Goal: Task Accomplishment & Management: Manage account settings

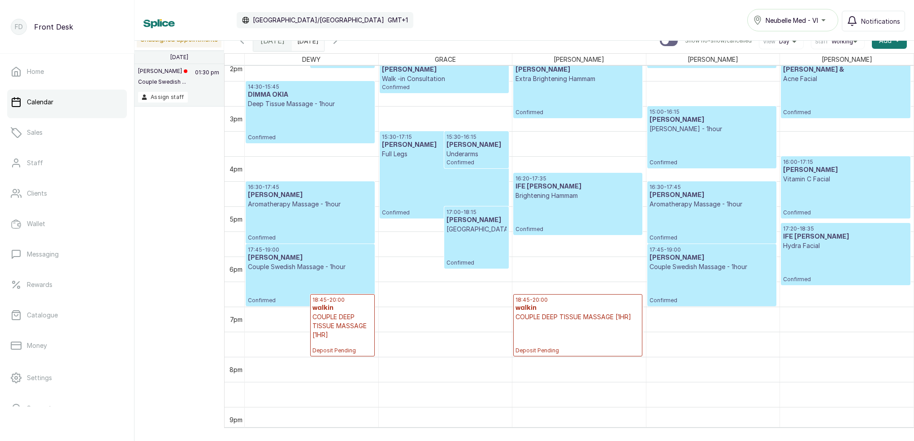
scroll to position [655, 0]
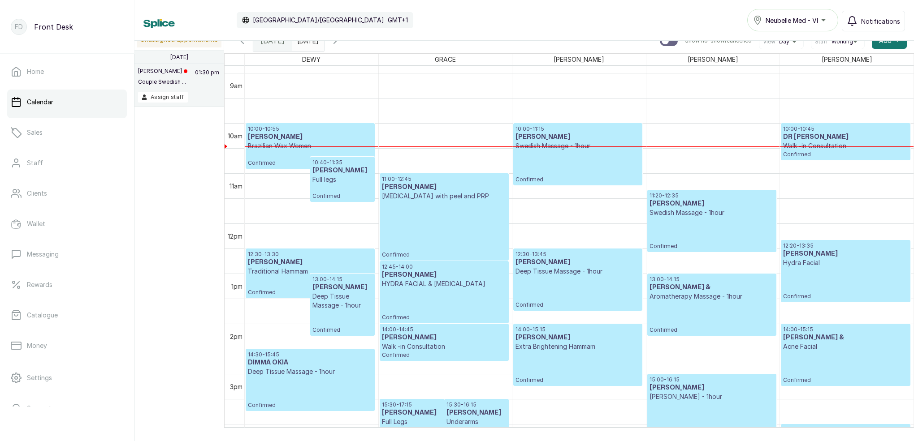
click at [425, 197] on p "Micro-needling with peel and PRP" at bounding box center [444, 196] width 125 height 9
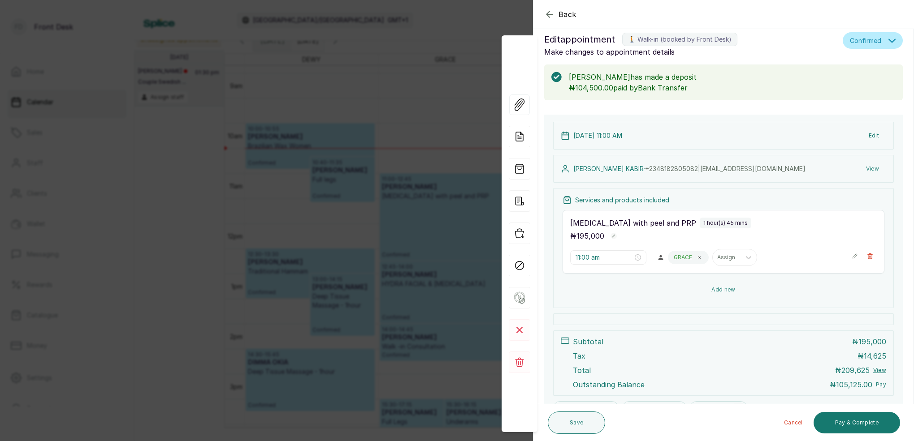
click at [728, 289] on button "Add new" at bounding box center [723, 290] width 322 height 22
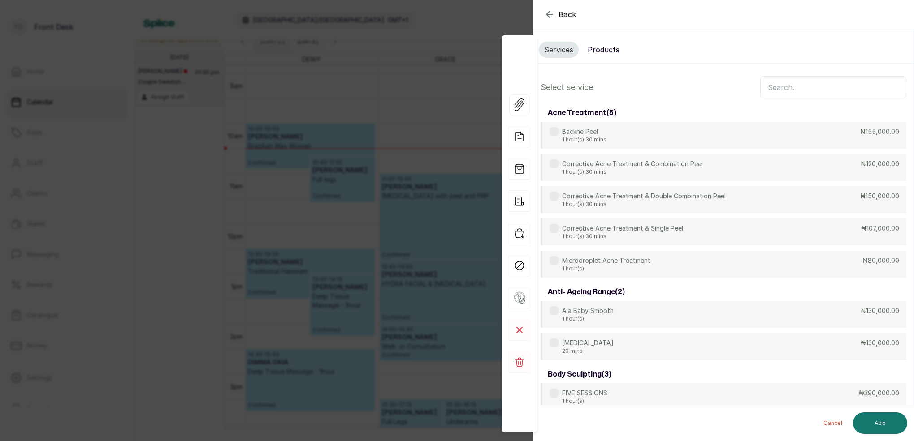
scroll to position [0, 0]
click at [794, 90] on input "text" at bounding box center [833, 87] width 146 height 22
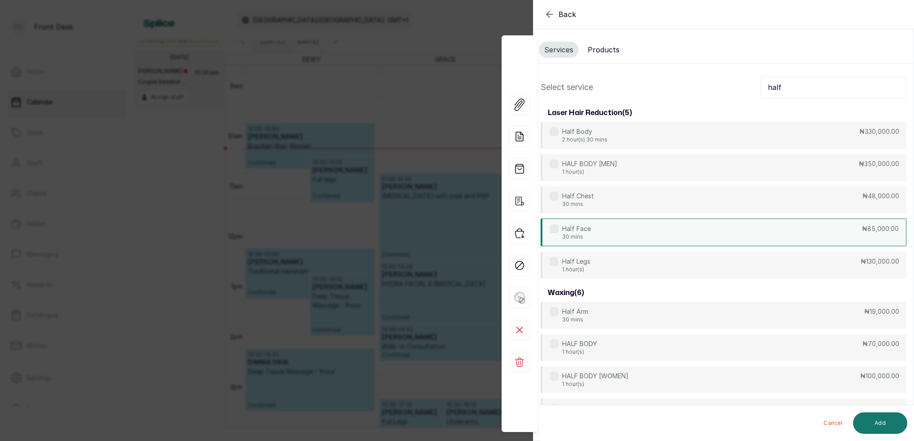
type input "half"
click at [595, 231] on div "Half Face 30 mins ₦85,000.00" at bounding box center [724, 233] width 366 height 28
click at [892, 427] on button "Add" at bounding box center [880, 424] width 54 height 22
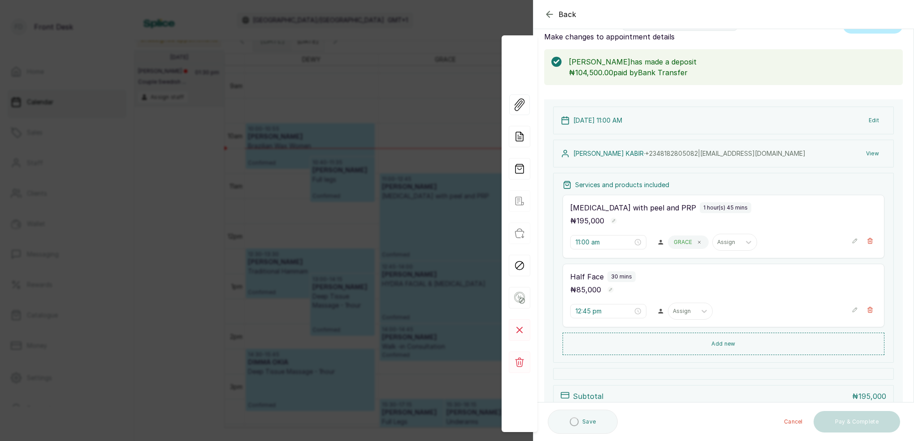
scroll to position [45, 0]
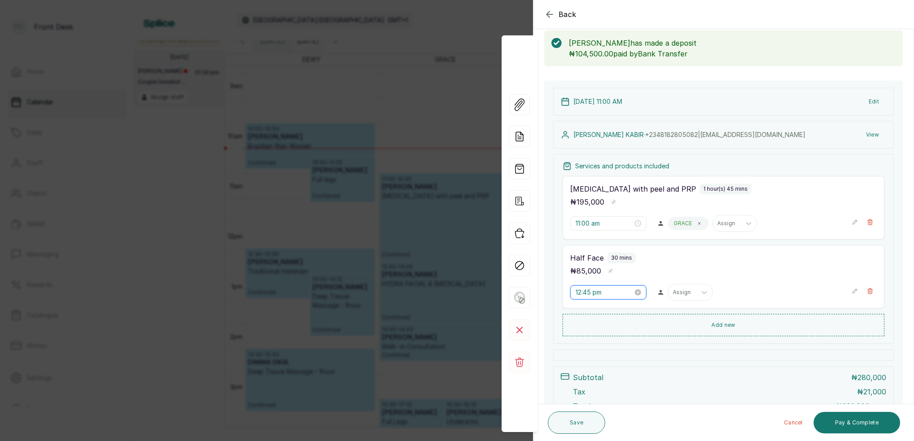
click at [582, 292] on input "12:45 pm" at bounding box center [603, 293] width 57 height 10
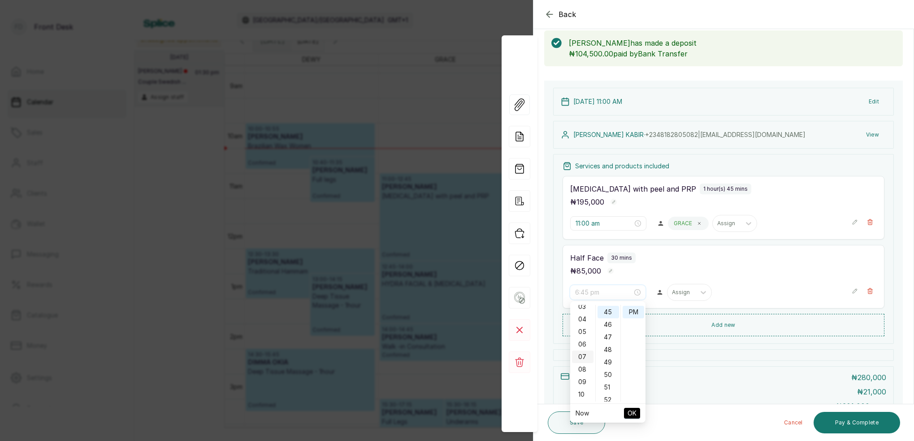
scroll to position [76, 0]
click at [583, 375] on div "11" at bounding box center [583, 373] width 22 height 13
click at [607, 308] on div "00" at bounding box center [608, 311] width 22 height 13
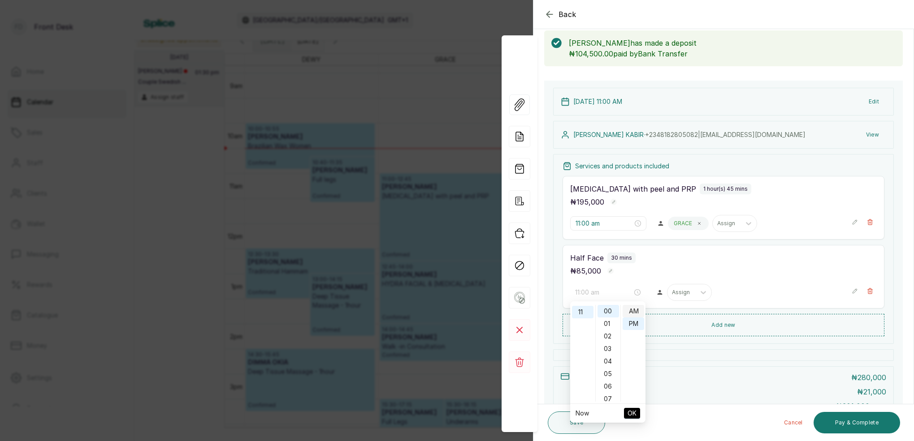
click at [629, 313] on div "AM" at bounding box center [634, 311] width 22 height 13
type input "11:00 am"
click at [635, 414] on span "OK" at bounding box center [631, 413] width 9 height 17
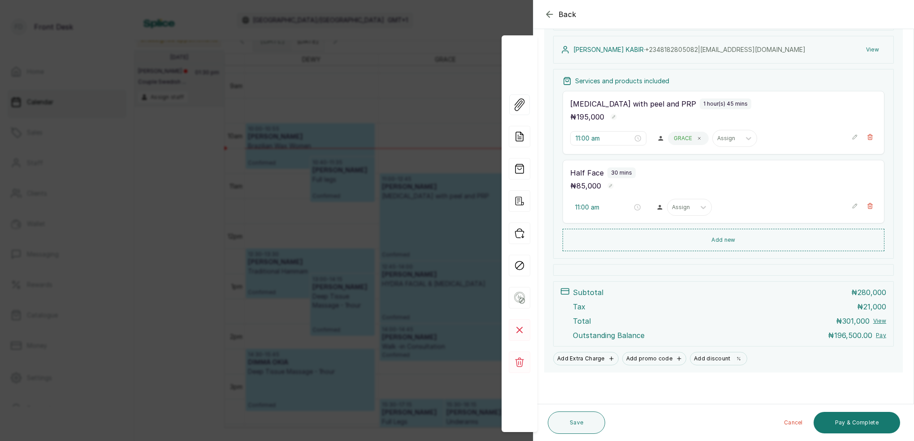
scroll to position [130, 0]
click at [573, 427] on button "Save" at bounding box center [576, 423] width 57 height 22
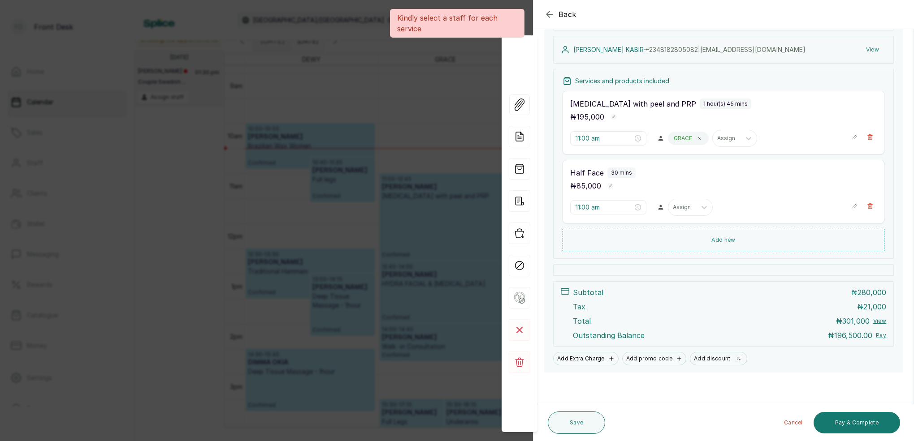
scroll to position [130, 0]
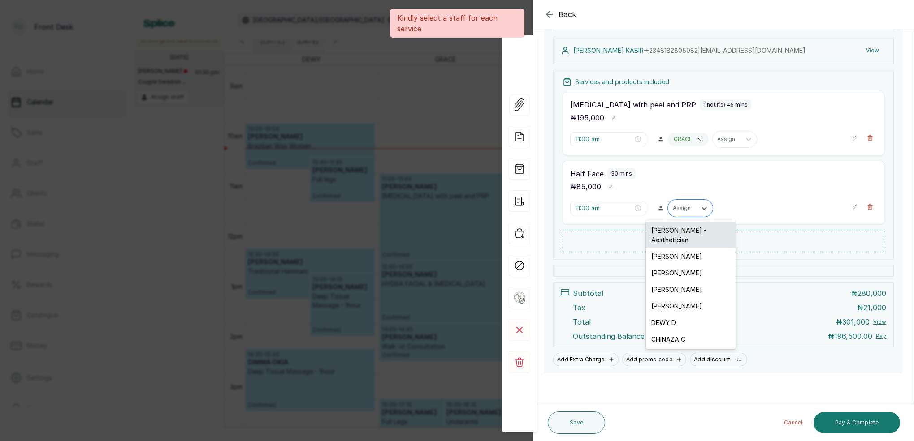
drag, startPoint x: 683, startPoint y: 206, endPoint x: 678, endPoint y: 237, distance: 30.9
click at [683, 206] on div "Assign" at bounding box center [682, 208] width 19 height 6
click at [670, 298] on div "GRACE G" at bounding box center [691, 306] width 90 height 17
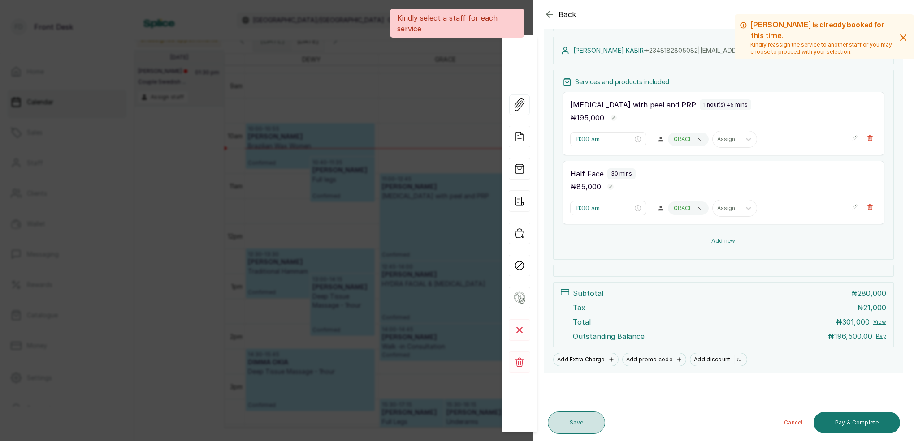
click at [578, 418] on button "Save" at bounding box center [576, 423] width 57 height 22
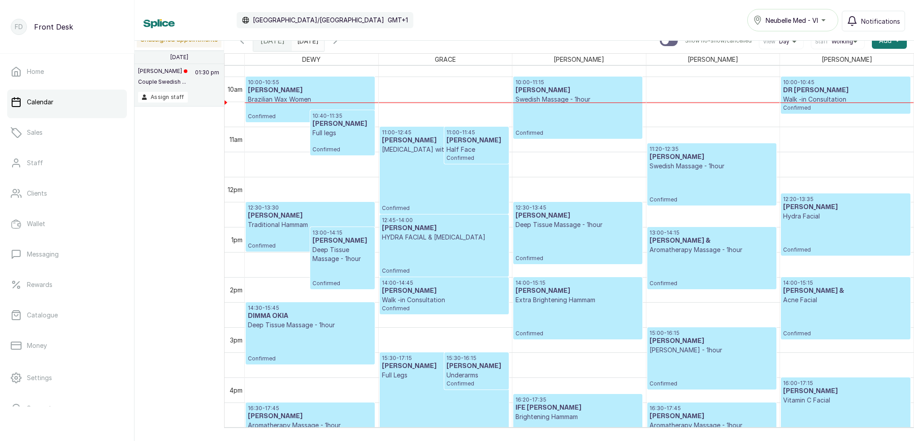
scroll to position [492, 0]
type input "dd/MM/yyyy"
click at [307, 44] on input "dd/MM/yyyy" at bounding box center [299, 38] width 14 height 15
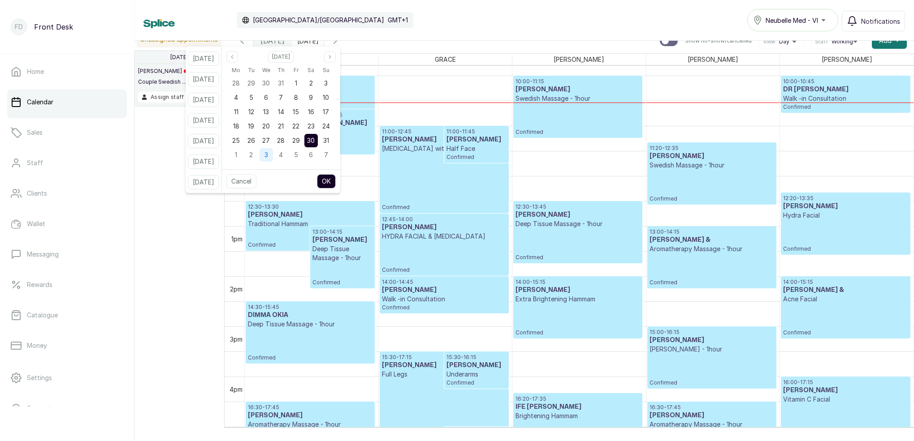
click at [268, 155] on span "3" at bounding box center [266, 155] width 4 height 8
click at [336, 181] on button "OK" at bounding box center [326, 181] width 19 height 14
type input "03/09/2025"
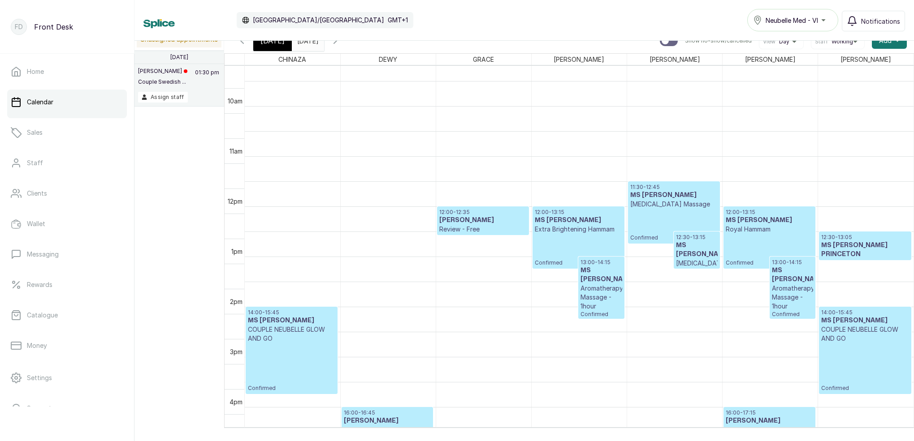
scroll to position [480, 0]
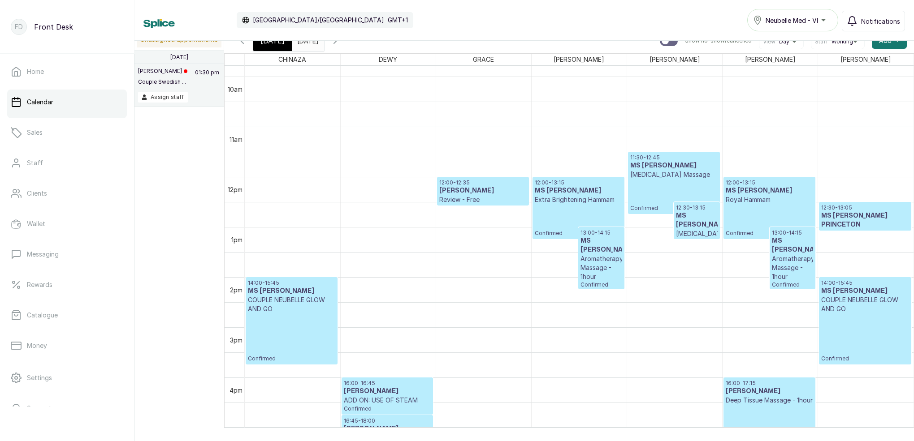
click at [271, 43] on span "[DATE]" at bounding box center [272, 40] width 24 height 11
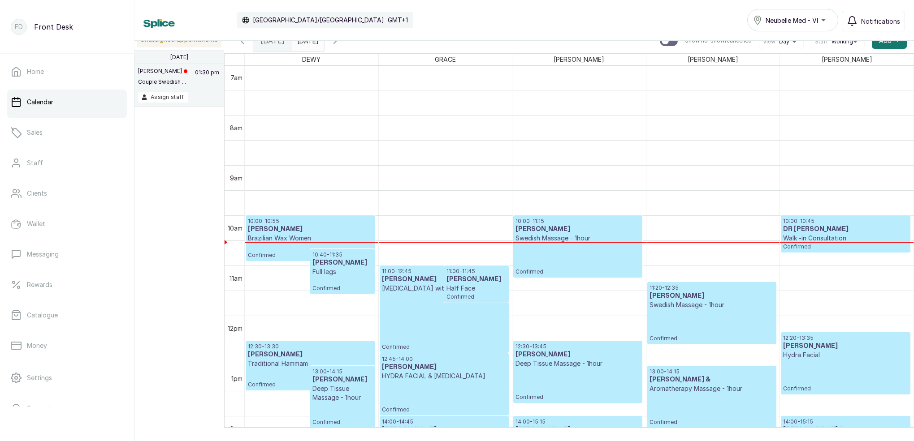
click at [441, 278] on div "11:00 - 12:45 HABIBA KABIR Micro-needling with peel and PRP Confirmed 11:00 - 1…" at bounding box center [445, 316] width 133 height 1205
click at [463, 320] on div "11:00 - 12:45 HABIBA KABIR Micro-needling with peel and PRP Confirmed" at bounding box center [444, 309] width 125 height 83
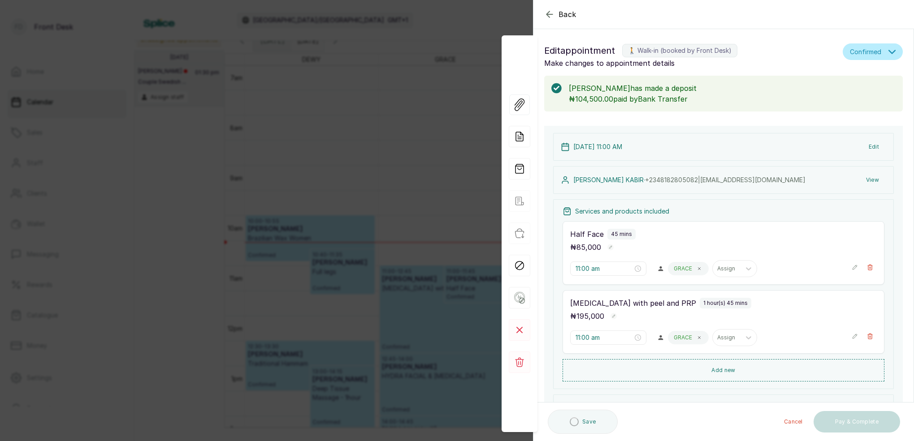
click at [874, 182] on button "View" at bounding box center [872, 180] width 27 height 16
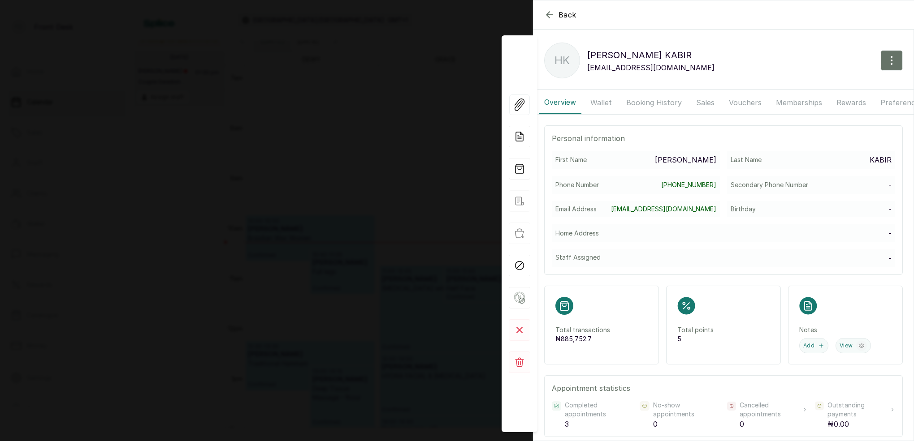
click at [647, 103] on button "Booking History" at bounding box center [654, 102] width 66 height 22
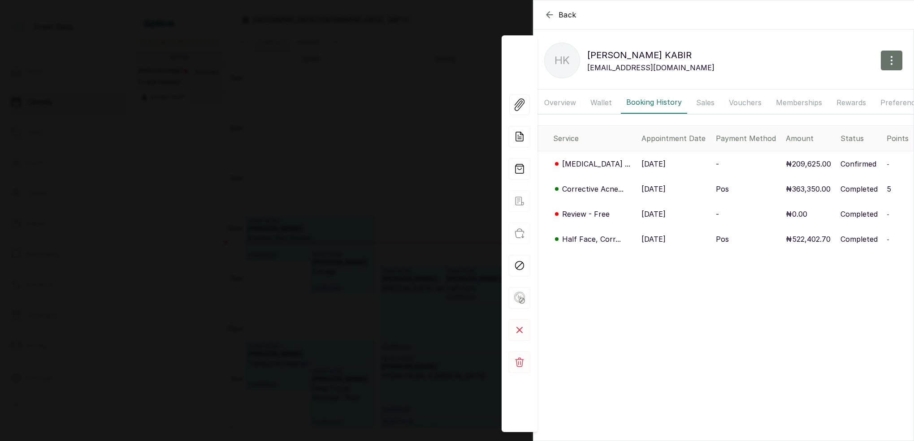
click at [588, 187] on p "Corrective Acne..." at bounding box center [592, 189] width 61 height 11
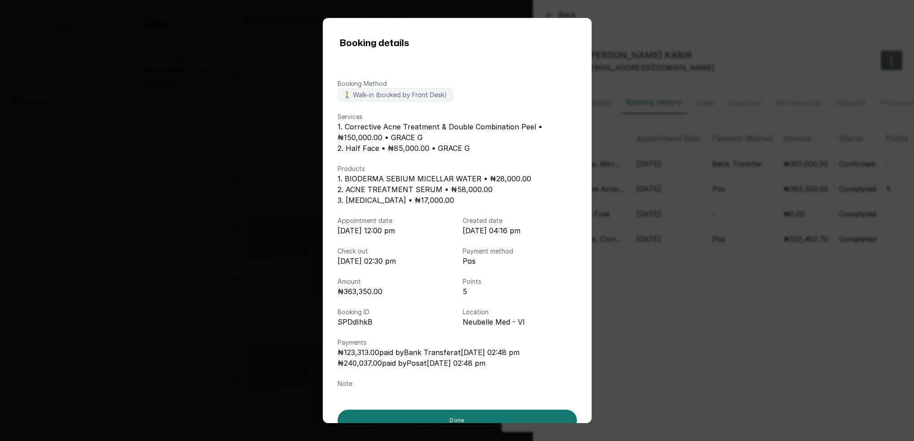
drag, startPoint x: 744, startPoint y: 185, endPoint x: 683, endPoint y: 180, distance: 60.3
click at [744, 185] on div "Booking details Booking Method 🚶 Walk-in (booked by Front Desk) Services 1. Cor…" at bounding box center [457, 220] width 914 height 441
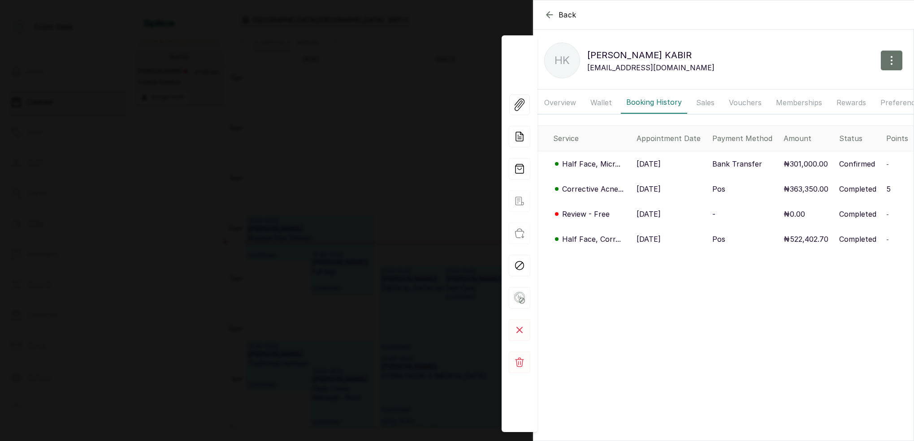
click at [592, 163] on p "Half Face, Micr..." at bounding box center [591, 164] width 58 height 11
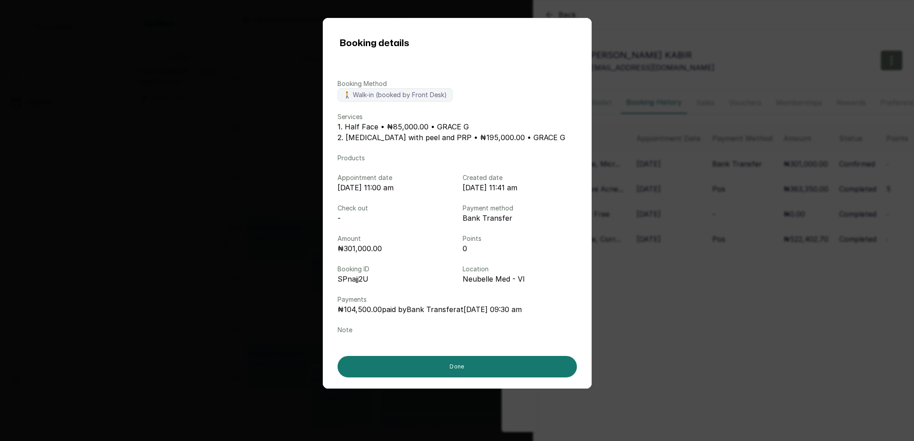
click at [705, 173] on div "Booking details Booking Method 🚶 Walk-in (booked by Front Desk) Services 1. Hal…" at bounding box center [457, 220] width 914 height 441
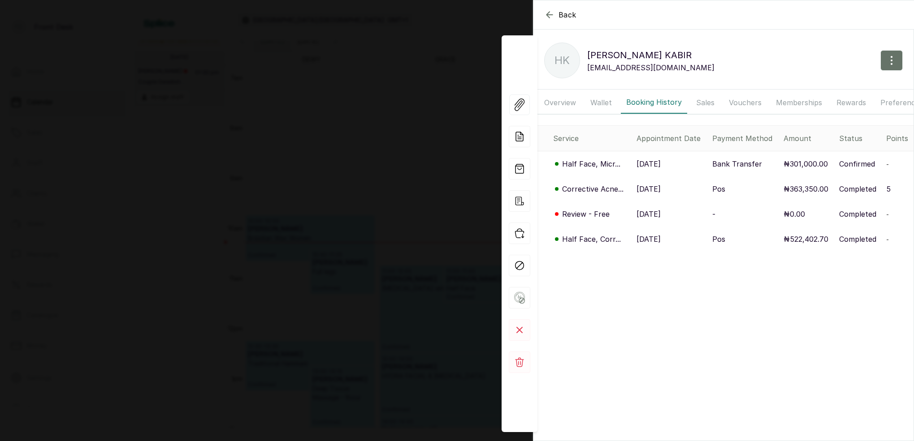
click at [580, 190] on p "Corrective Acne..." at bounding box center [592, 189] width 61 height 11
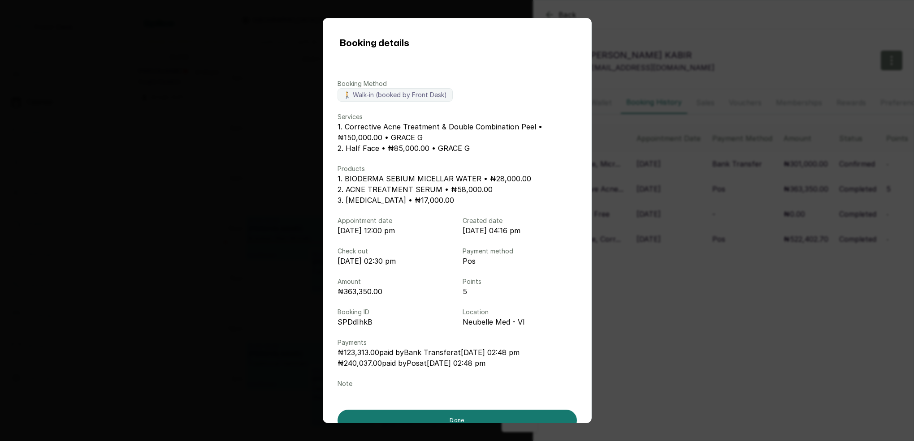
click at [674, 193] on div "Booking details Booking Method 🚶 Walk-in (booked by Front Desk) Services 1. Cor…" at bounding box center [457, 220] width 914 height 441
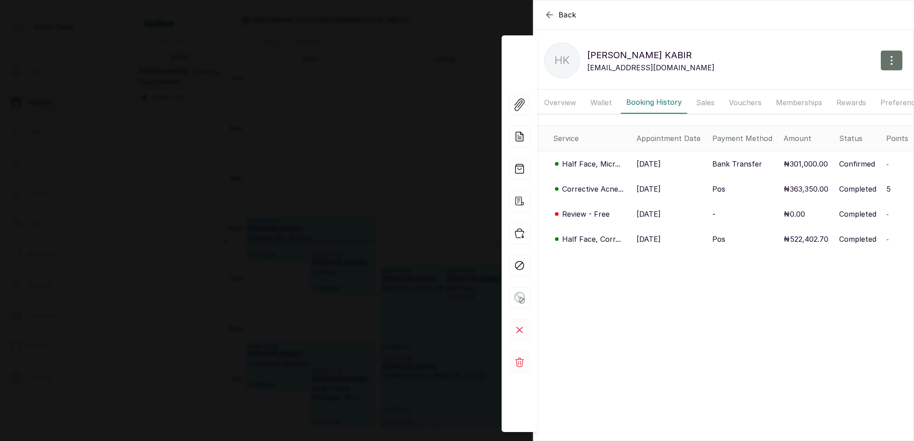
click at [583, 186] on p "Corrective Acne..." at bounding box center [592, 189] width 61 height 11
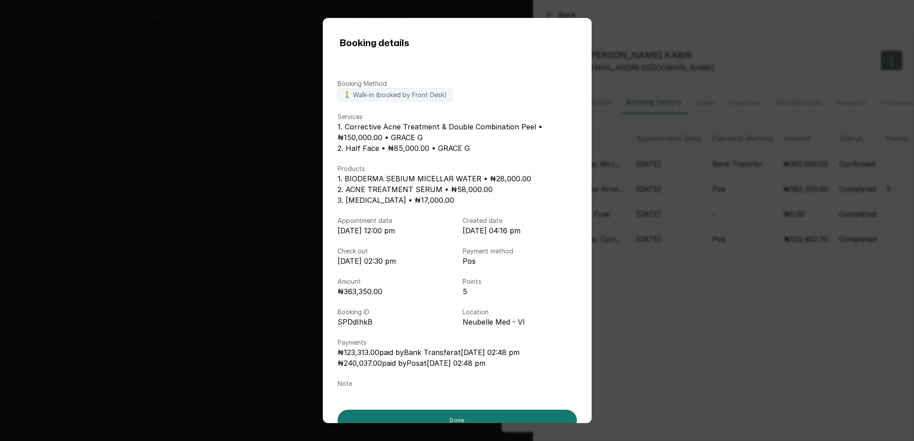
click at [656, 193] on div "Booking details Booking Method 🚶 Walk-in (booked by Front Desk) Services 1. Cor…" at bounding box center [457, 220] width 914 height 441
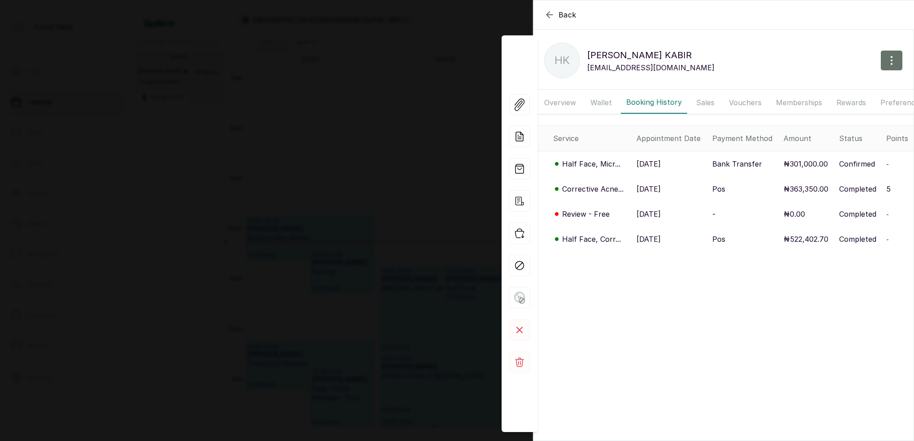
click at [360, 173] on div "Back HABIBA KABIR HK HABIBA KABIR habiomezi@gmail.com Overview Wallet Booking H…" at bounding box center [457, 220] width 914 height 441
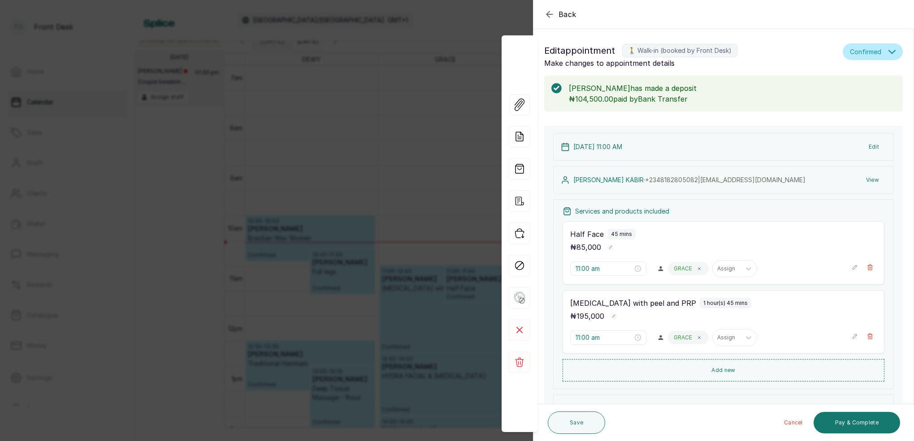
click at [346, 157] on div "Back Appointment Details Edit appointment 🚶 Walk-in (booked by Front Desk) Make…" at bounding box center [457, 220] width 914 height 441
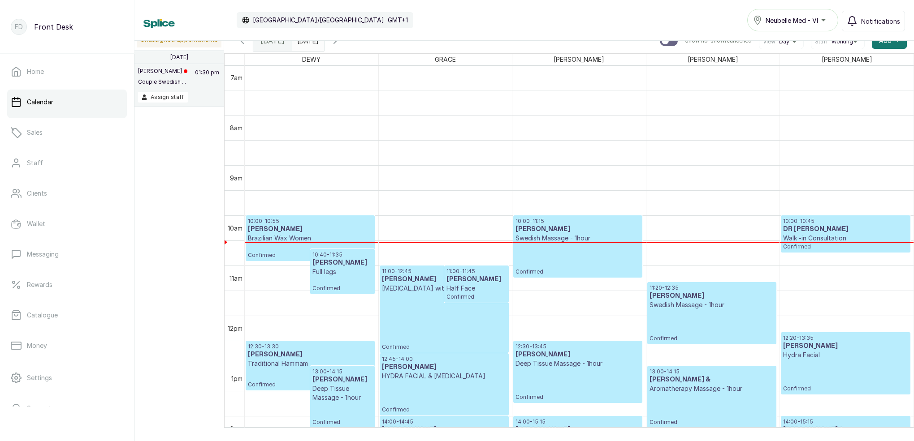
click at [307, 43] on input "03/09/2025" at bounding box center [299, 38] width 14 height 15
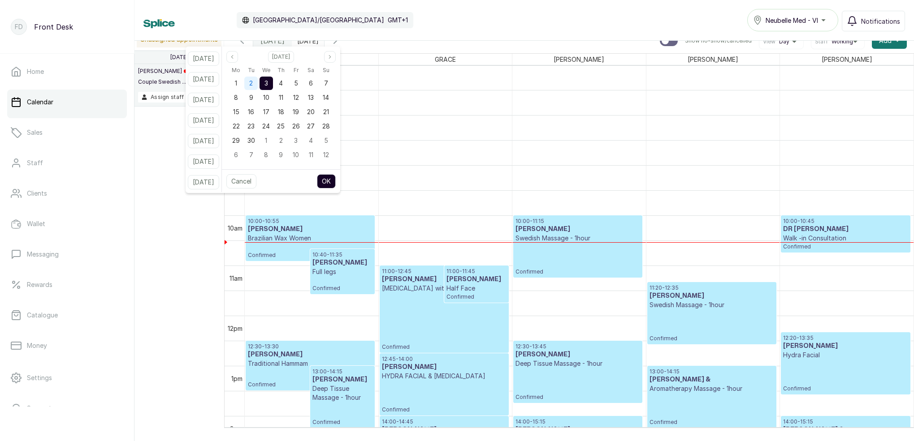
drag, startPoint x: 261, startPoint y: 86, endPoint x: 268, endPoint y: 84, distance: 7.2
click at [253, 86] on span "2" at bounding box center [251, 83] width 4 height 8
drag, startPoint x: 274, startPoint y: 84, endPoint x: 304, endPoint y: 120, distance: 46.8
click at [268, 84] on span "3" at bounding box center [266, 83] width 4 height 8
click at [336, 181] on button "OK" at bounding box center [326, 181] width 19 height 14
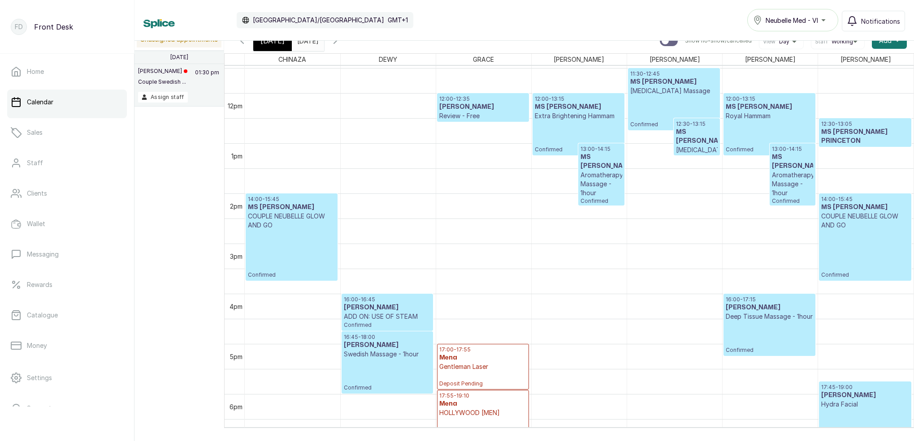
drag, startPoint x: 286, startPoint y: 49, endPoint x: 298, endPoint y: 52, distance: 12.0
click at [286, 49] on div "[DATE]" at bounding box center [272, 40] width 39 height 21
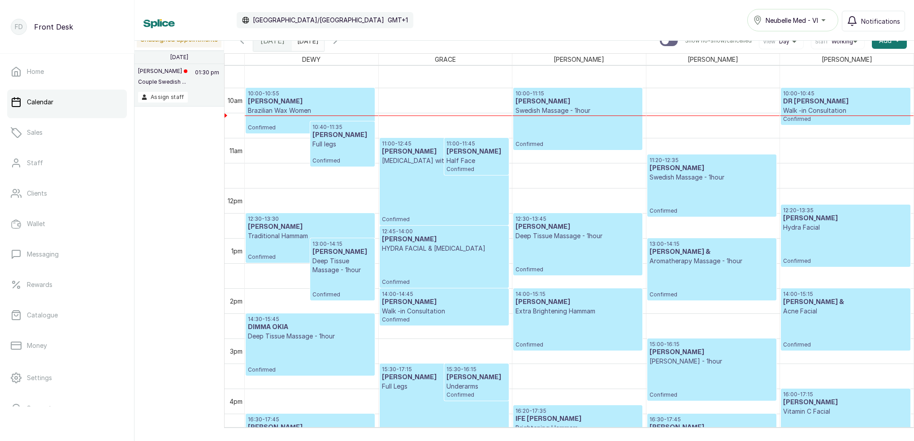
click at [410, 177] on div "11:00 - 12:45 HABIBA KABIR Micro-needling with peel and PRP Confirmed" at bounding box center [444, 181] width 125 height 83
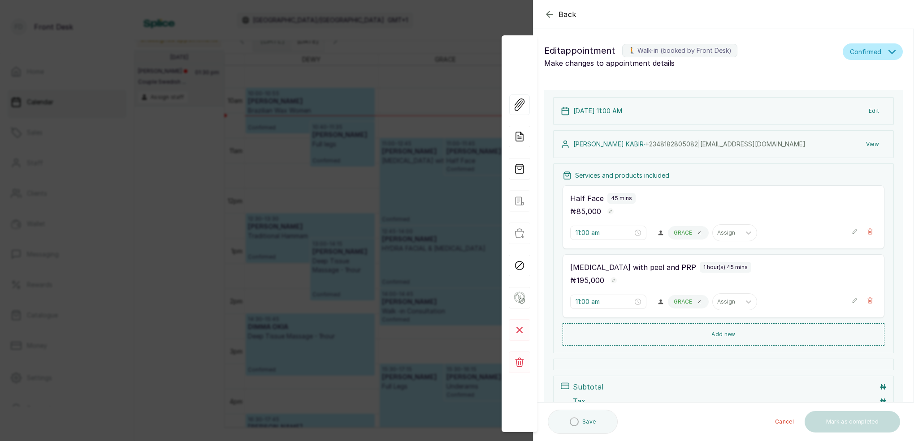
click at [872, 144] on button "View" at bounding box center [872, 144] width 27 height 16
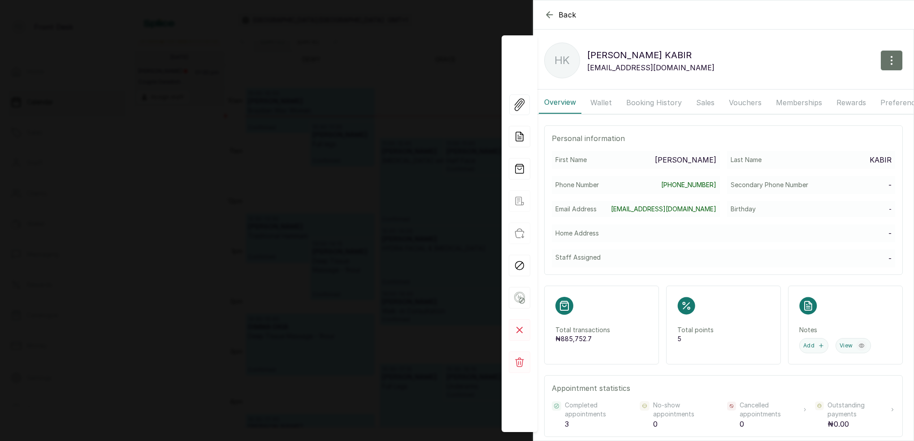
drag, startPoint x: 639, startPoint y: 99, endPoint x: 636, endPoint y: 114, distance: 15.1
click at [639, 99] on button "Booking History" at bounding box center [654, 102] width 66 height 22
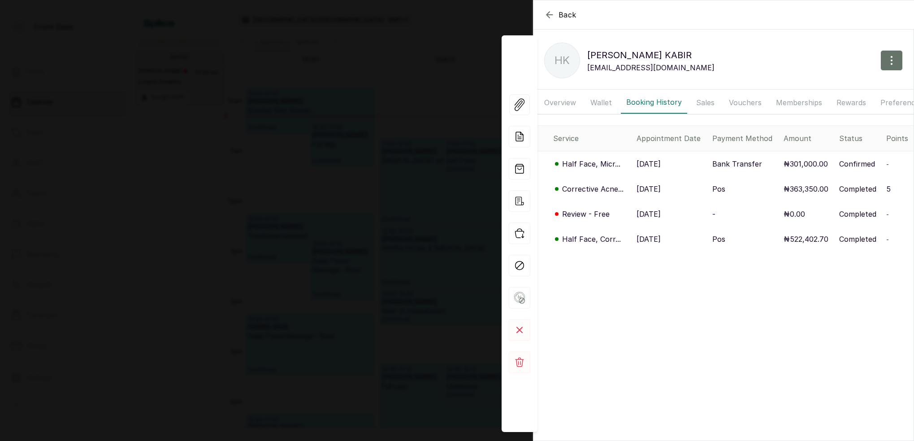
click at [588, 164] on p "Half Face, Micr..." at bounding box center [591, 164] width 58 height 11
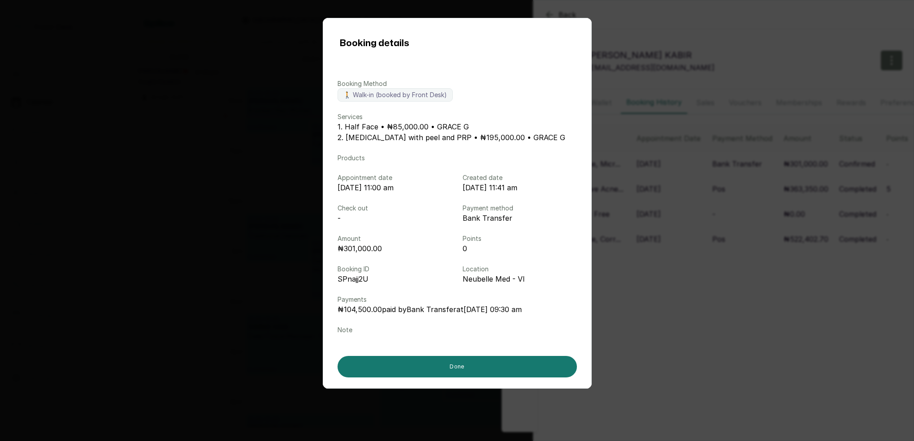
click at [639, 160] on div "Booking details Booking Method 🚶 Walk-in (booked by Front Desk) Services 1. Hal…" at bounding box center [457, 220] width 914 height 441
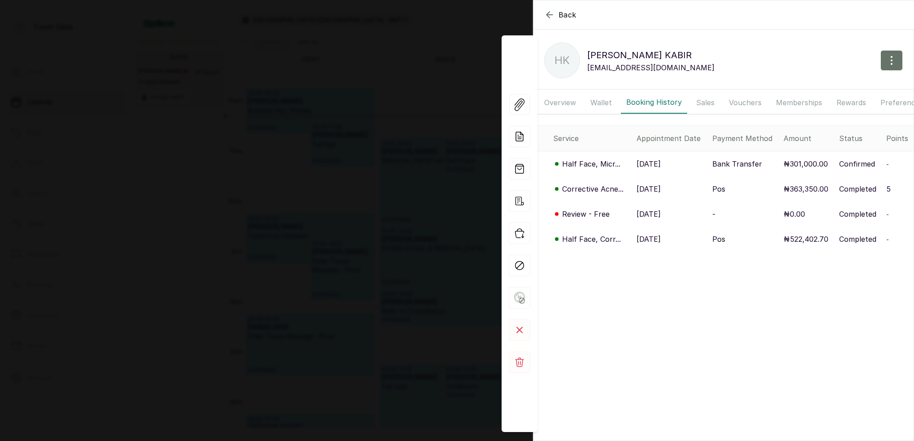
click at [610, 190] on p "Corrective Acne..." at bounding box center [592, 189] width 61 height 11
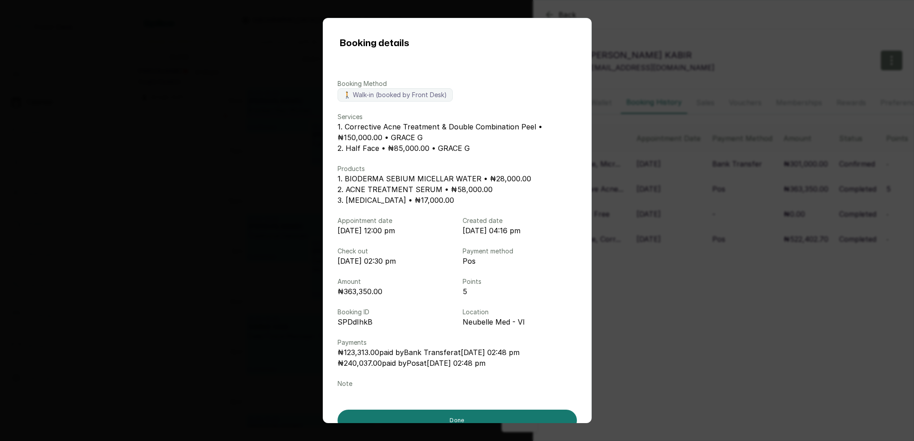
click at [742, 59] on div "Booking details Booking Method 🚶 Walk-in (booked by Front Desk) Services 1. Cor…" at bounding box center [457, 220] width 914 height 441
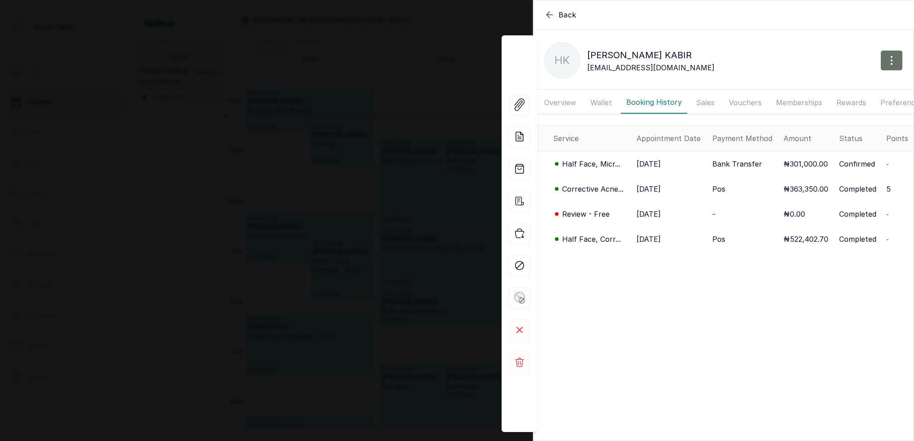
click at [363, 88] on div "Back HABIBA KABIR HK HABIBA KABIR habiomezi@gmail.com Overview Wallet Booking H…" at bounding box center [457, 220] width 914 height 441
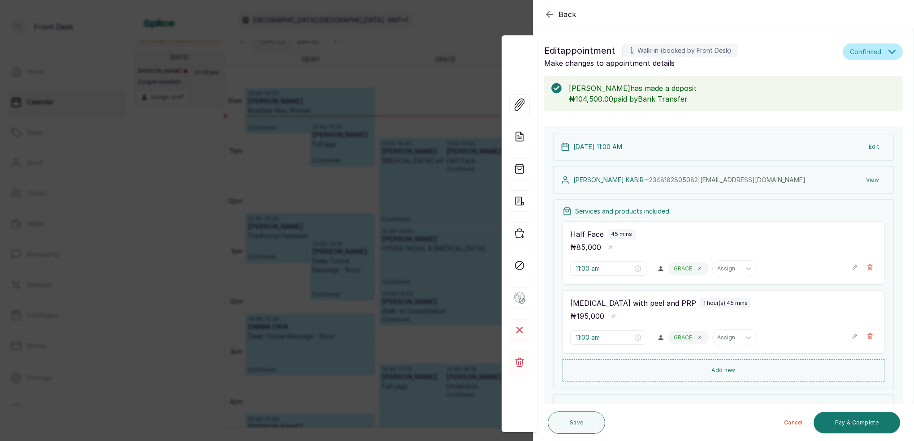
click at [402, 26] on div "Back Appointment Details Edit appointment 🚶 Walk-in (booked by Front Desk) Make…" at bounding box center [457, 220] width 914 height 441
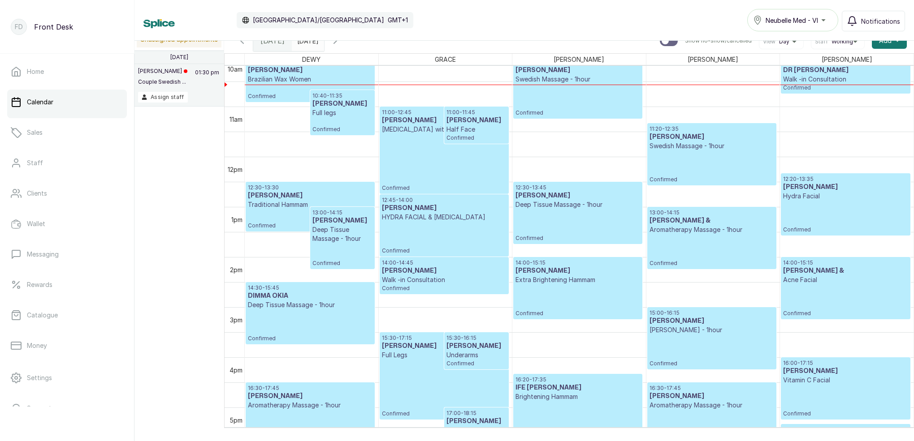
click at [307, 44] on input "03/09/2025" at bounding box center [299, 38] width 14 height 15
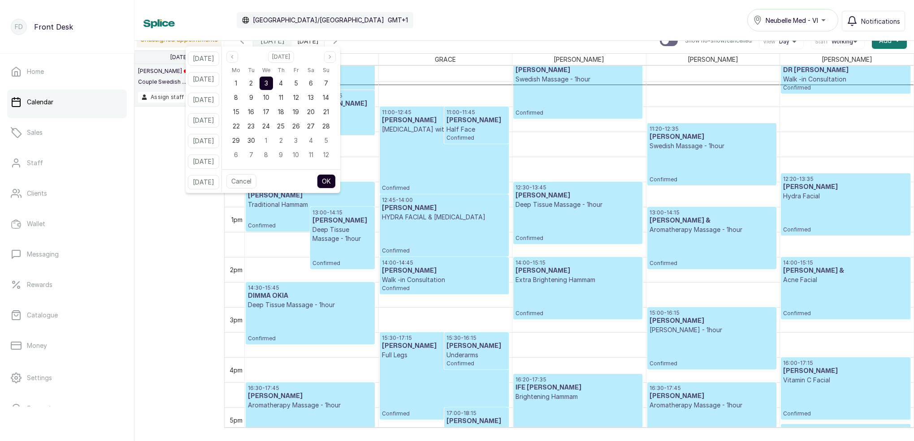
drag, startPoint x: 261, startPoint y: 84, endPoint x: 276, endPoint y: 87, distance: 15.0
click at [253, 84] on span "2" at bounding box center [251, 83] width 4 height 8
click at [273, 86] on div "3" at bounding box center [265, 83] width 13 height 13
click at [336, 181] on button "OK" at bounding box center [326, 181] width 19 height 14
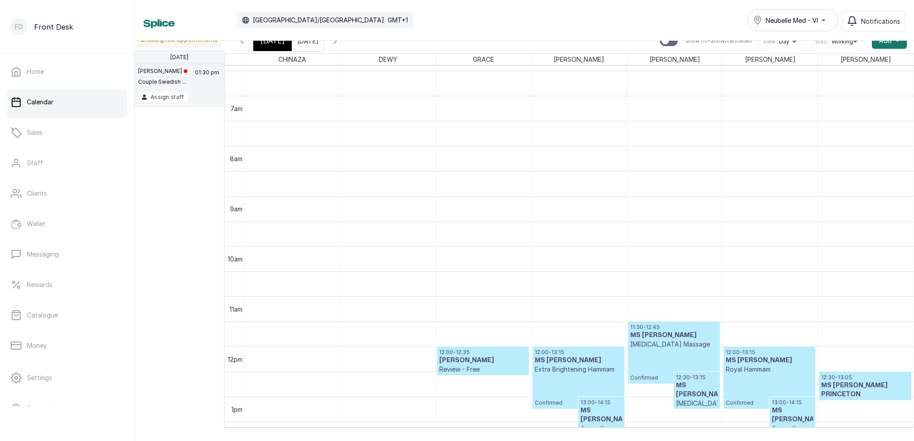
scroll to position [327, 0]
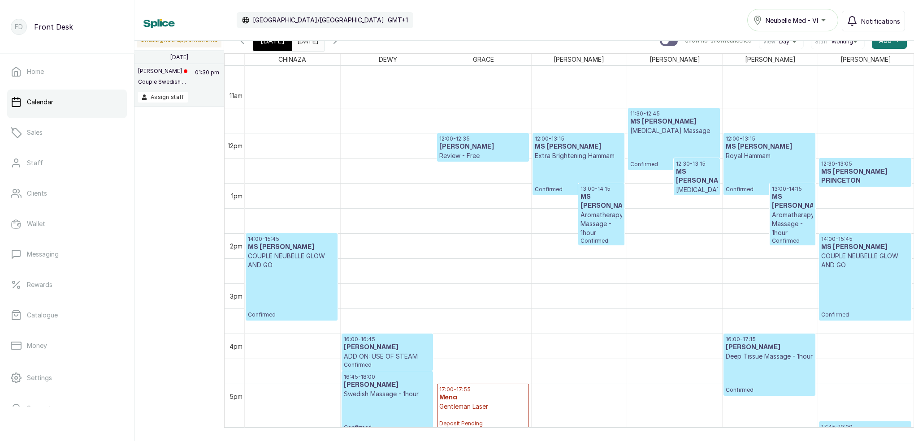
drag, startPoint x: 280, startPoint y: 48, endPoint x: 364, endPoint y: 48, distance: 84.3
click at [281, 48] on div "[DATE]" at bounding box center [272, 40] width 39 height 21
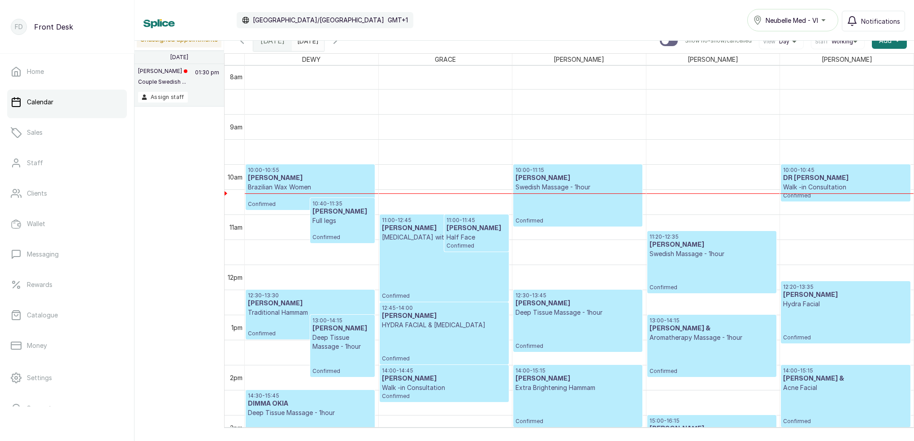
click at [820, 178] on h3 "DR [PERSON_NAME]" at bounding box center [845, 178] width 125 height 9
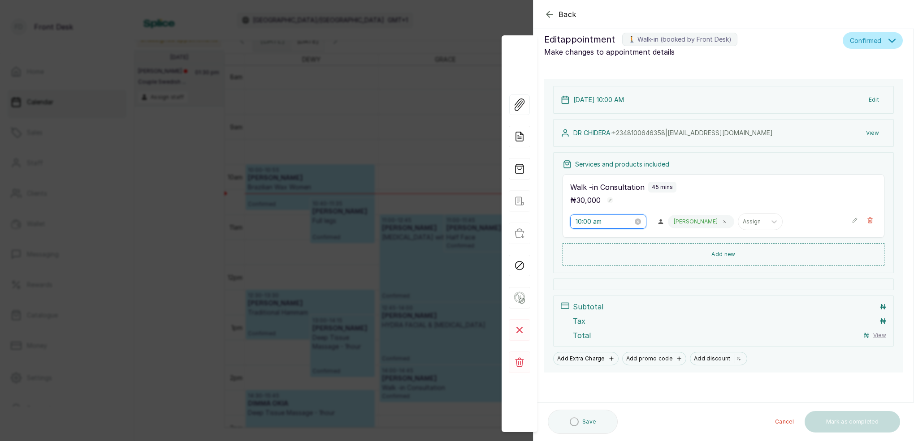
click at [591, 221] on input "10:00 am" at bounding box center [603, 222] width 57 height 10
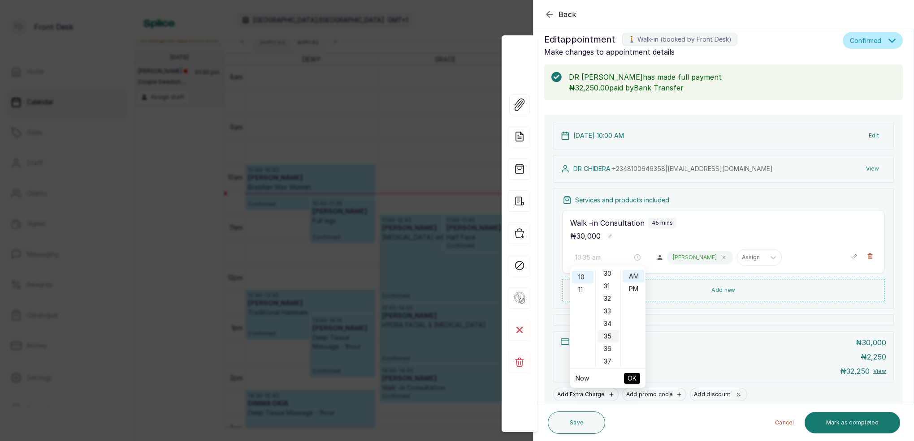
click at [607, 333] on div "35" at bounding box center [608, 336] width 22 height 13
click at [635, 276] on div "AM" at bounding box center [634, 276] width 22 height 13
type input "10:35 am"
click at [633, 375] on span "OK" at bounding box center [631, 378] width 9 height 17
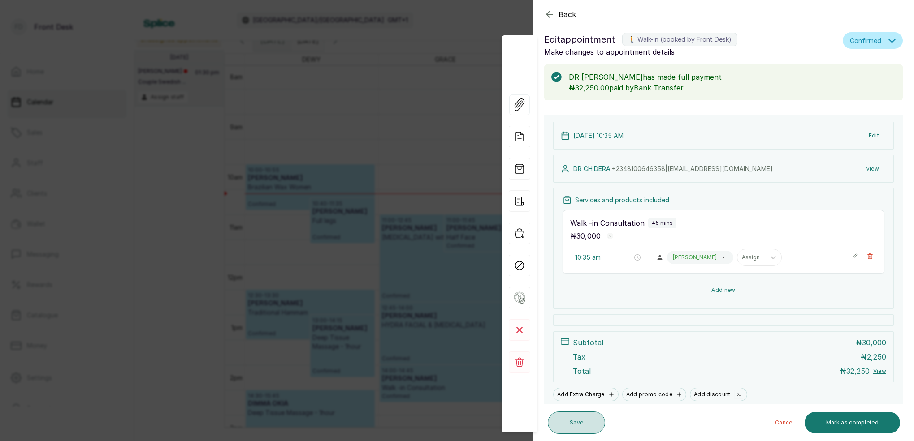
click at [593, 423] on button "Save" at bounding box center [576, 423] width 57 height 22
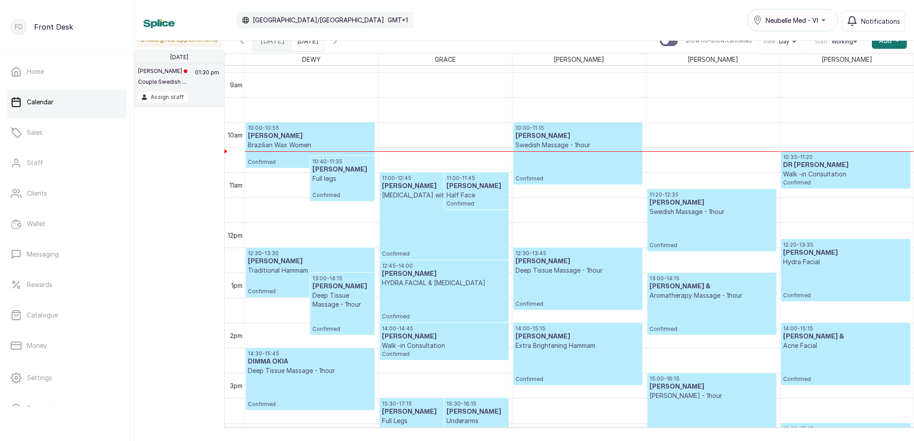
click at [307, 43] on input "03/09/2025" at bounding box center [299, 38] width 14 height 15
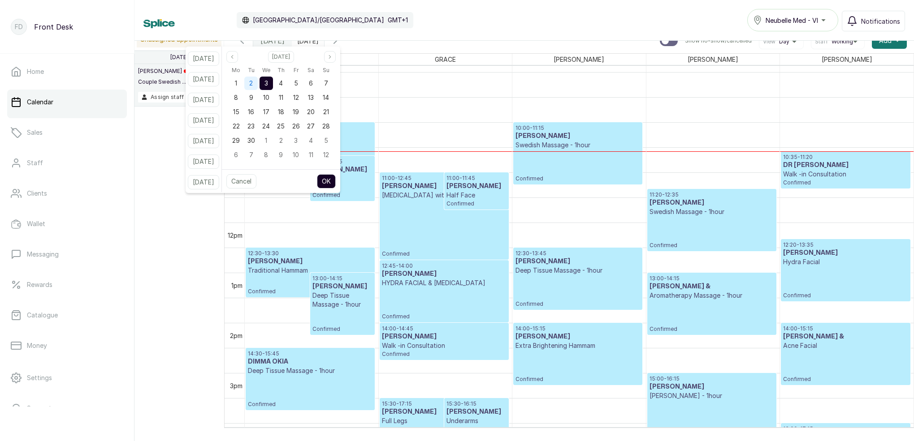
click at [253, 82] on span "2" at bounding box center [251, 83] width 4 height 8
drag, startPoint x: 275, startPoint y: 82, endPoint x: 280, endPoint y: 88, distance: 8.0
click at [268, 82] on span "3" at bounding box center [266, 83] width 4 height 8
click at [331, 177] on button "OK" at bounding box center [326, 181] width 19 height 14
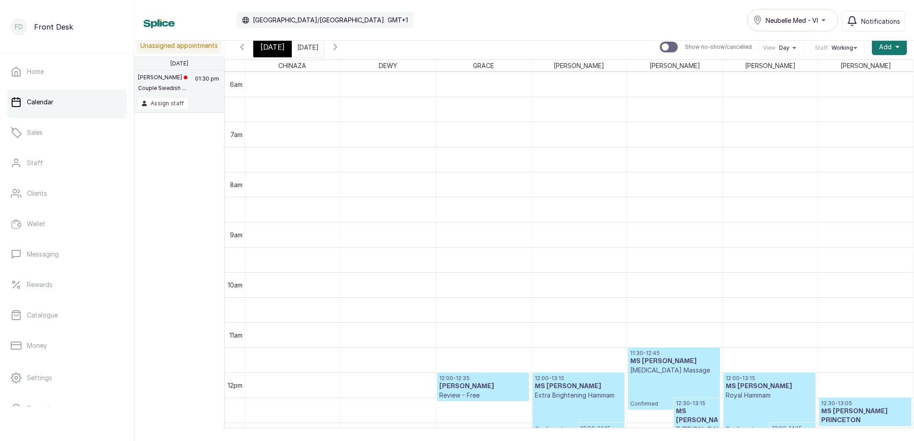
drag, startPoint x: 276, startPoint y: 51, endPoint x: 650, endPoint y: 221, distance: 411.8
click at [276, 51] on span "[DATE]" at bounding box center [272, 47] width 24 height 11
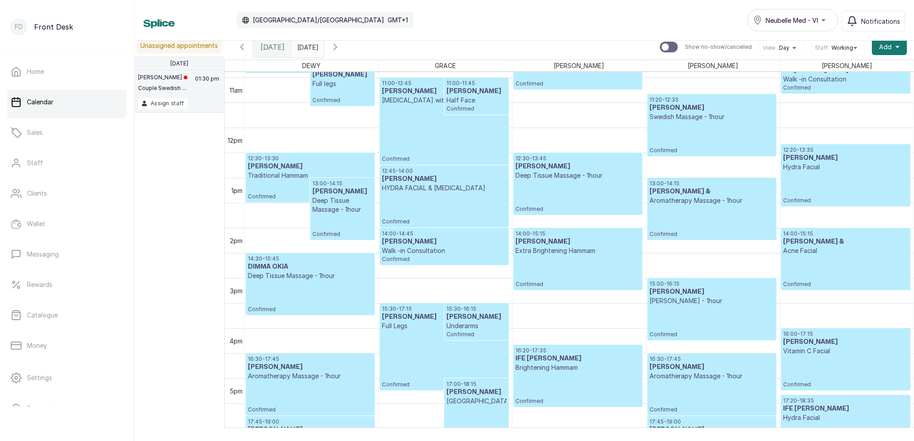
click at [465, 145] on div "11:00 - 12:45 HABIBA KABIR Micro-needling with peel and PRP Confirmed" at bounding box center [444, 121] width 125 height 83
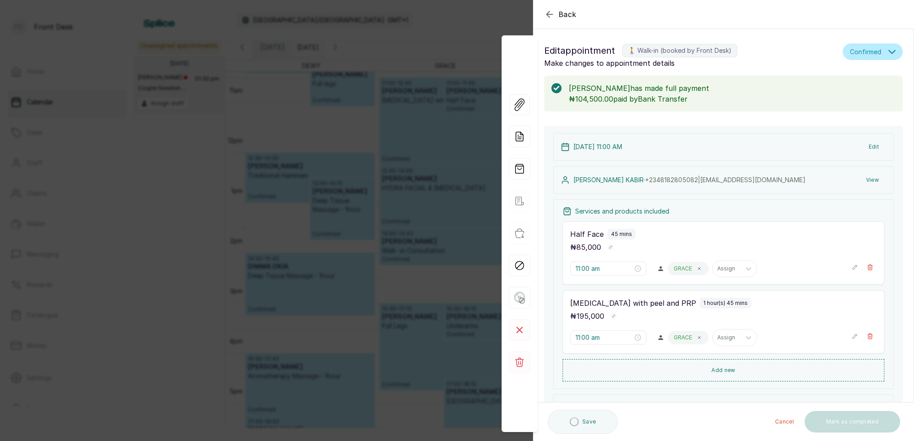
click at [870, 181] on button "View" at bounding box center [872, 180] width 27 height 16
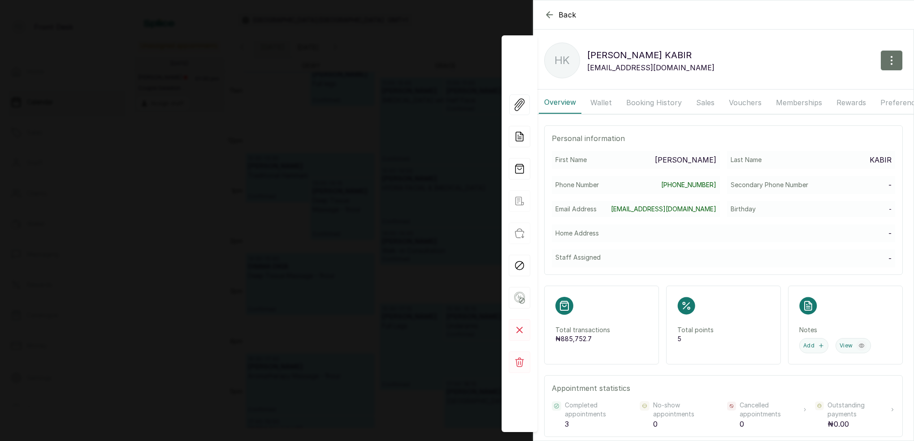
click at [635, 102] on button "Booking History" at bounding box center [654, 102] width 66 height 22
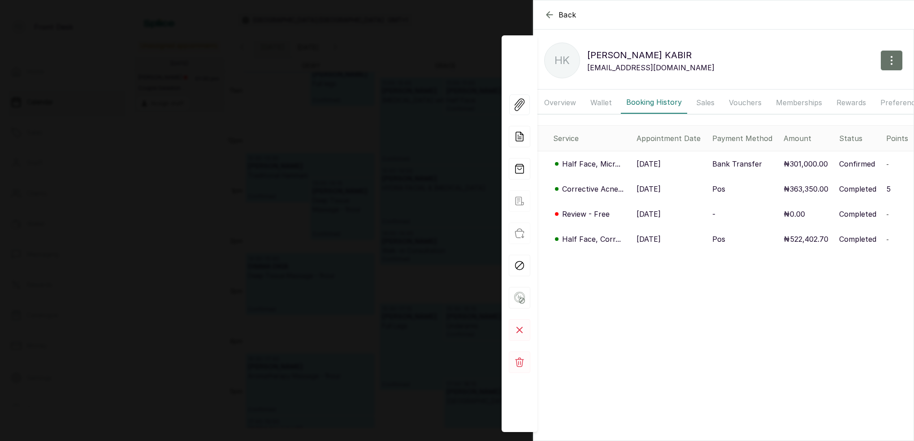
click at [589, 217] on p "Review - Free" at bounding box center [586, 214] width 48 height 11
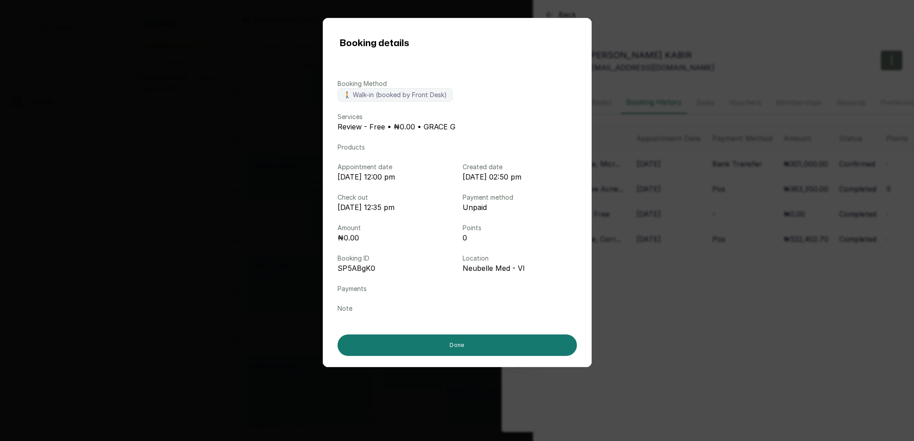
click at [724, 207] on div "Booking details Booking Method 🚶 Walk-in (booked by Front Desk) Services Review…" at bounding box center [457, 220] width 914 height 441
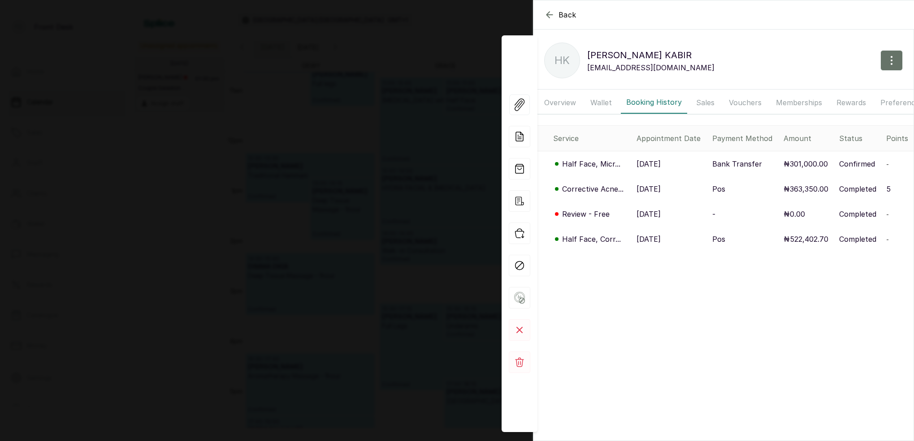
click at [590, 240] on p "Half Face, Corr..." at bounding box center [591, 239] width 59 height 11
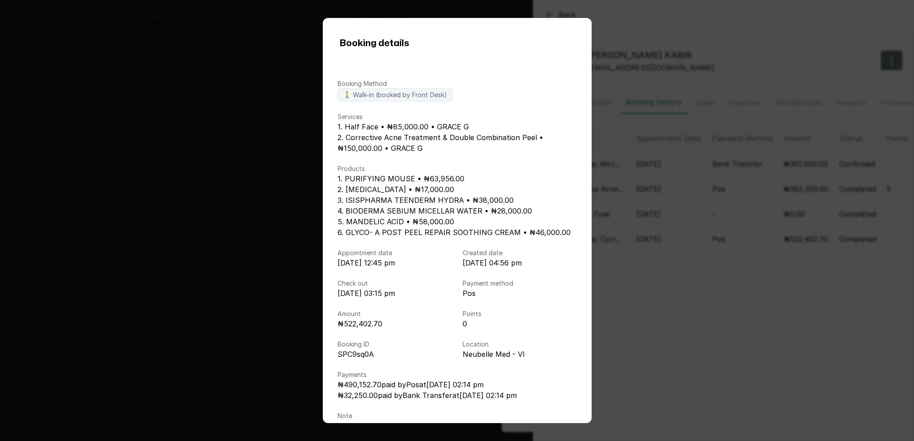
click at [697, 238] on div "Booking details Booking Method 🚶 Walk-in (booked by Front Desk) Services 1. Hal…" at bounding box center [457, 220] width 914 height 441
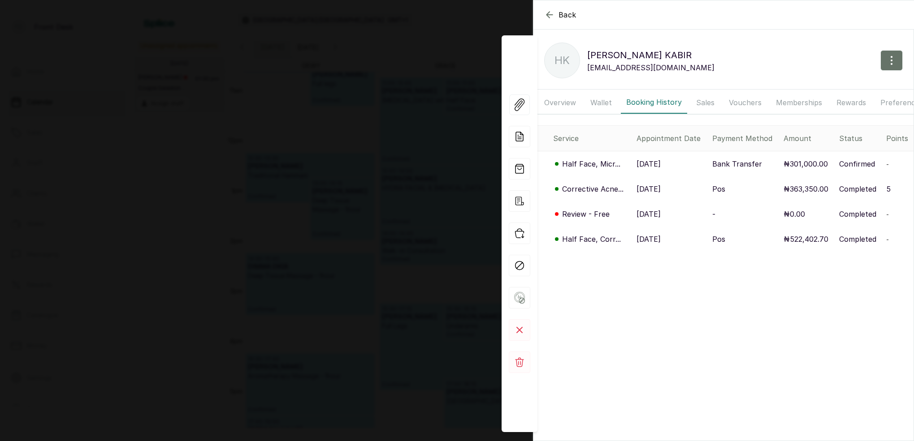
click at [317, 116] on div "Back HABIBA KABIR HK HABIBA KABIR habiomezi@gmail.com Overview Wallet Booking H…" at bounding box center [457, 220] width 914 height 441
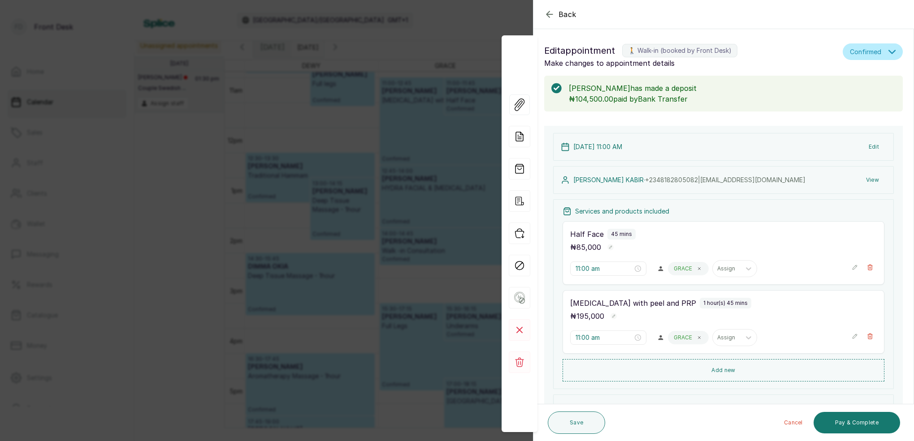
click at [385, 109] on div "Back Appointment Details Edit appointment 🚶 Walk-in (booked by Front Desk) Make…" at bounding box center [457, 220] width 914 height 441
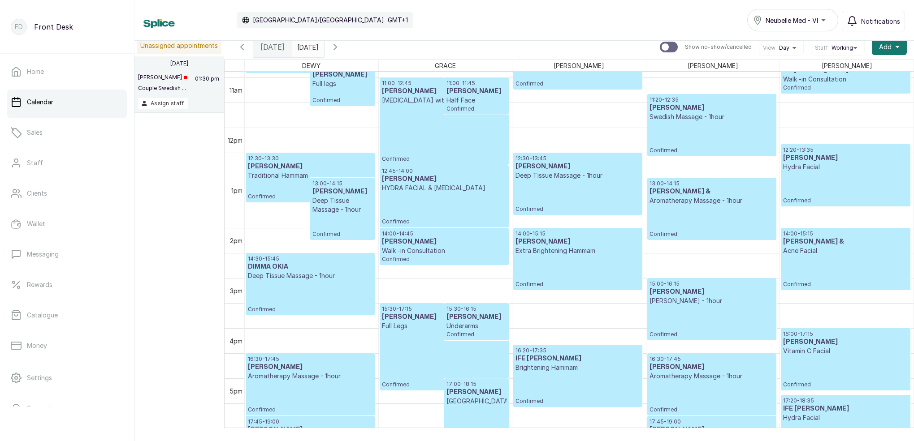
drag, startPoint x: 312, startPoint y: 48, endPoint x: 317, endPoint y: 52, distance: 6.0
click at [307, 48] on input "03/09/2025" at bounding box center [299, 44] width 14 height 15
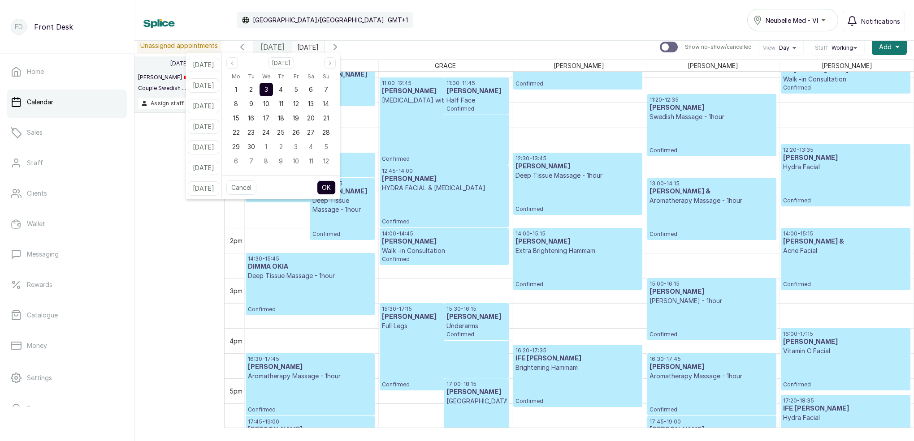
drag, startPoint x: 263, startPoint y: 94, endPoint x: 277, endPoint y: 91, distance: 14.3
click at [258, 94] on div "2" at bounding box center [250, 89] width 13 height 13
click at [268, 90] on span "3" at bounding box center [266, 90] width 4 height 8
click at [336, 193] on button "OK" at bounding box center [326, 188] width 19 height 14
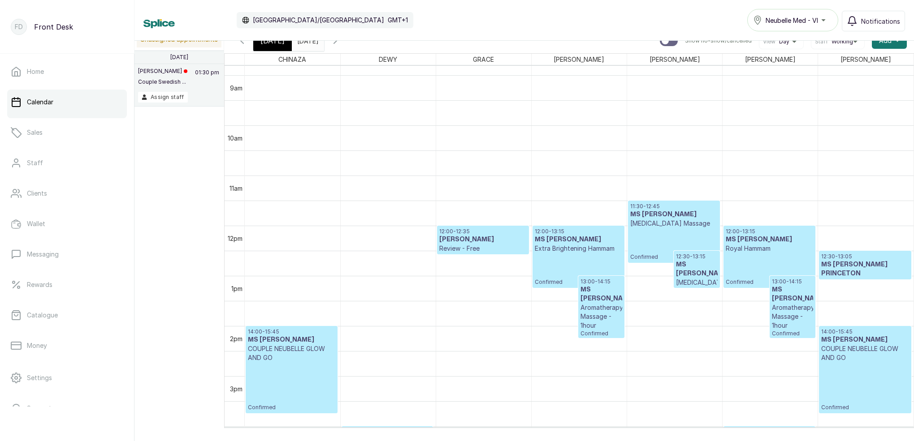
click at [269, 42] on span "[DATE]" at bounding box center [272, 40] width 24 height 11
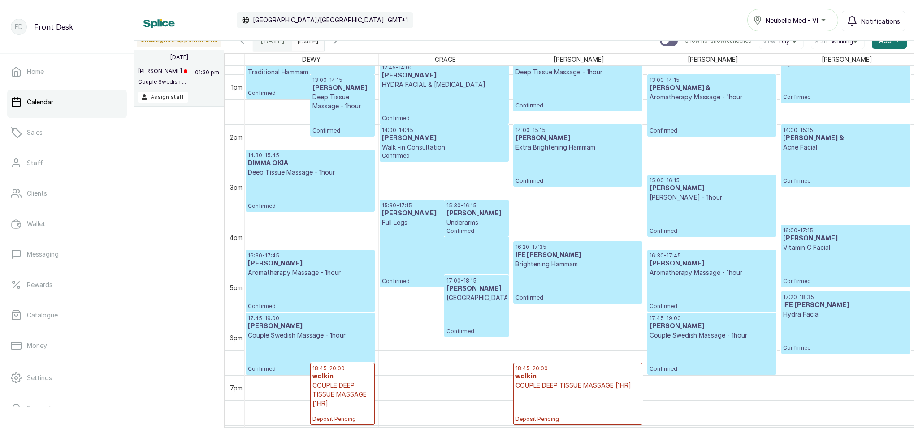
click at [307, 44] on input "03/09/2025" at bounding box center [299, 38] width 14 height 15
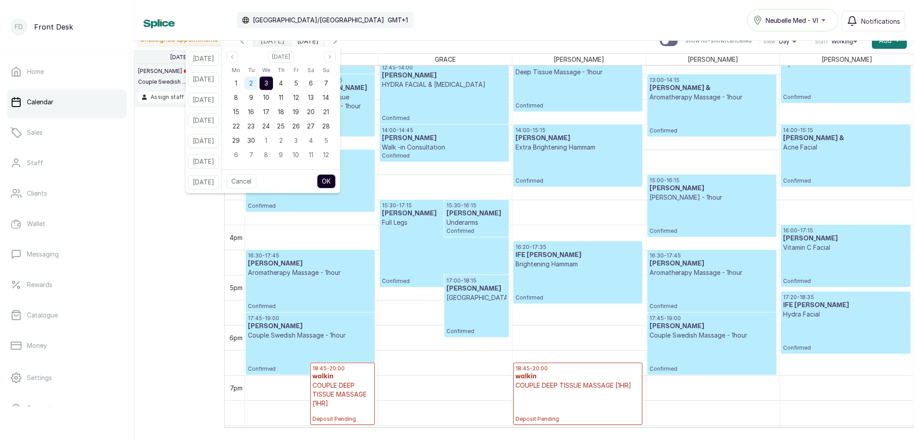
click at [269, 83] on div "3" at bounding box center [266, 83] width 15 height 14
drag, startPoint x: 267, startPoint y: 82, endPoint x: 272, endPoint y: 82, distance: 5.4
click at [258, 82] on div "2" at bounding box center [250, 83] width 13 height 13
drag, startPoint x: 276, startPoint y: 83, endPoint x: 288, endPoint y: 89, distance: 13.4
click at [268, 83] on span "3" at bounding box center [266, 83] width 4 height 8
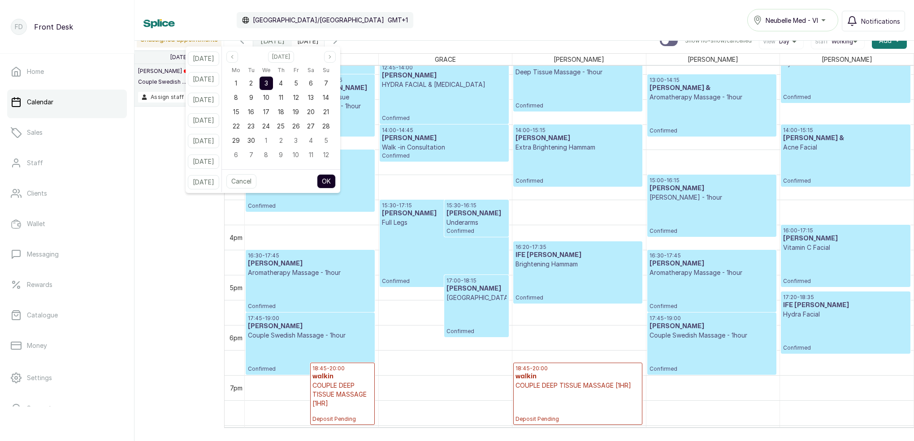
click at [335, 181] on button "OK" at bounding box center [326, 181] width 19 height 14
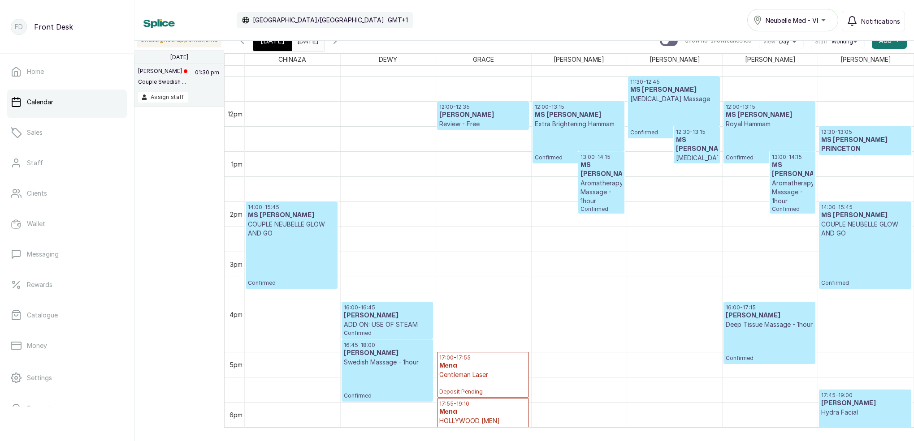
scroll to position [606, 0]
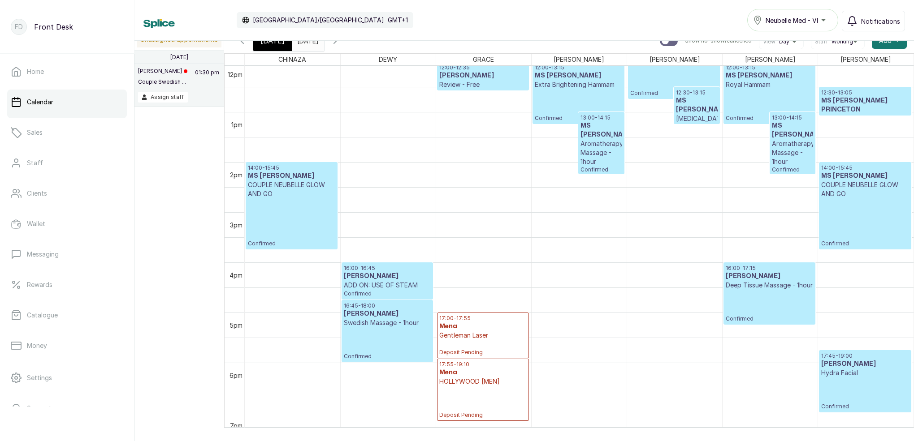
drag, startPoint x: 272, startPoint y: 48, endPoint x: 368, endPoint y: 69, distance: 98.2
click at [272, 48] on div "[DATE]" at bounding box center [272, 40] width 39 height 21
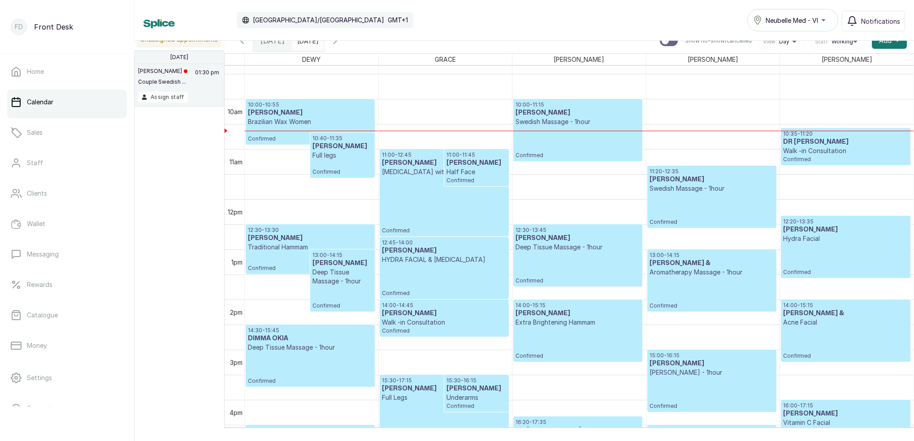
scroll to position [469, 0]
click at [307, 43] on input "03/09/2025" at bounding box center [299, 38] width 14 height 15
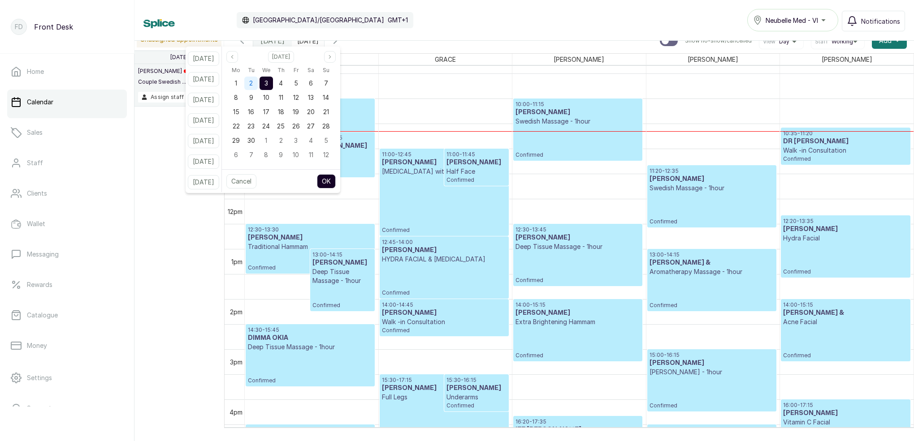
click at [253, 84] on span "2" at bounding box center [251, 83] width 4 height 8
click at [268, 85] on span "3" at bounding box center [266, 83] width 4 height 8
click at [336, 184] on button "OK" at bounding box center [326, 181] width 19 height 14
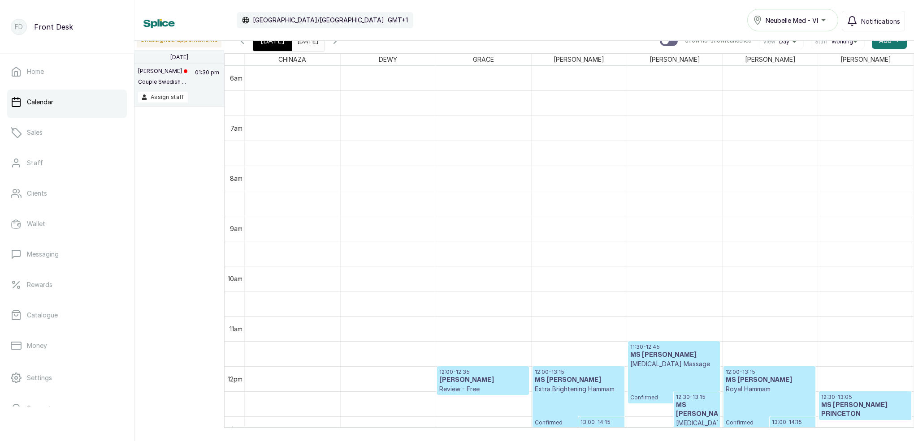
scroll to position [244, 0]
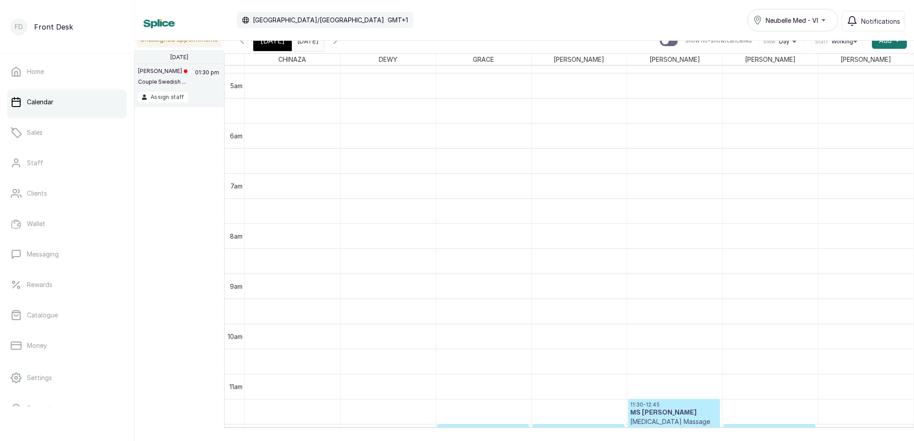
click at [245, 42] on icon "button" at bounding box center [242, 40] width 11 height 11
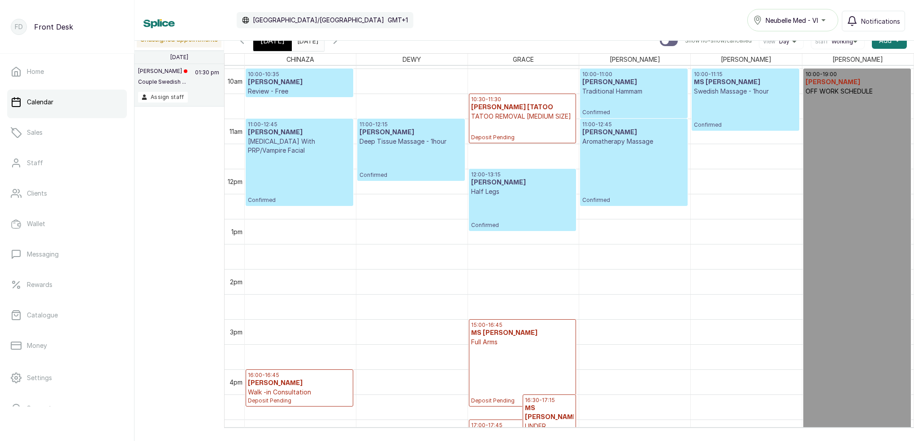
scroll to position [409, 0]
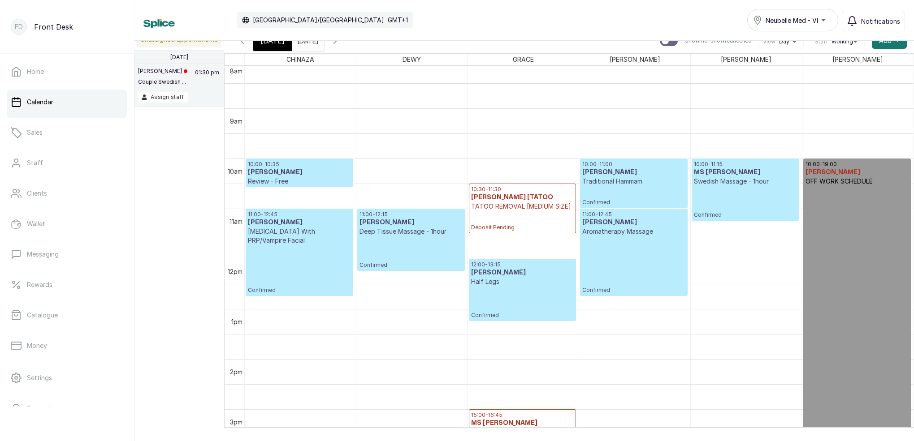
click at [341, 42] on icon "button" at bounding box center [335, 40] width 11 height 11
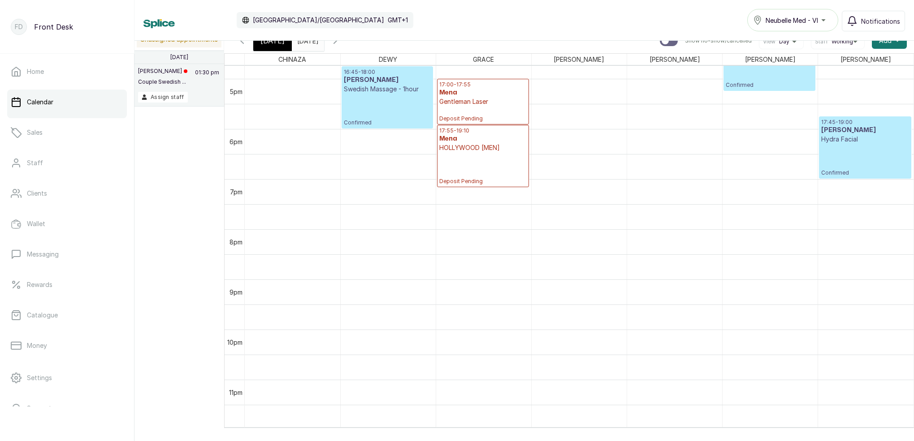
scroll to position [840, 0]
click at [276, 42] on span "[DATE]" at bounding box center [272, 40] width 24 height 11
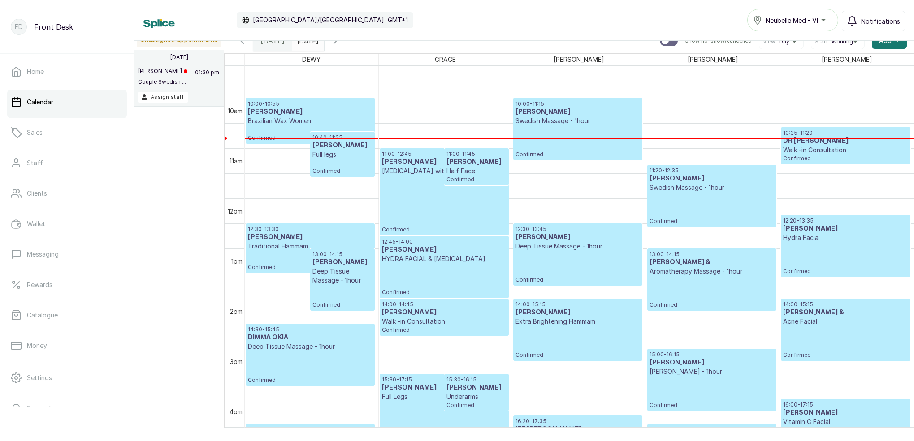
scroll to position [470, 0]
click at [565, 134] on div "10:00 - 11:15 MR TAIWO Swedish Massage - 1hour Confirmed" at bounding box center [577, 129] width 125 height 58
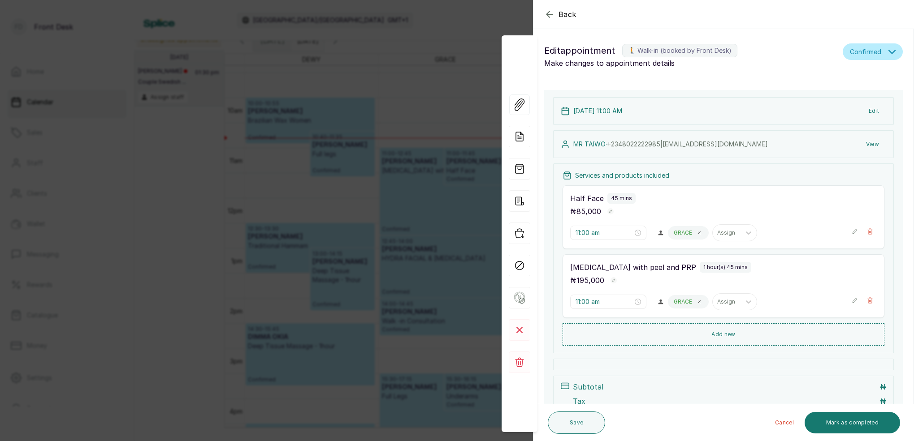
click at [565, 134] on div "MR TAIWO · +234 8022222985 | oolurin@gmail.com View" at bounding box center [723, 144] width 341 height 28
type input "10:00 am"
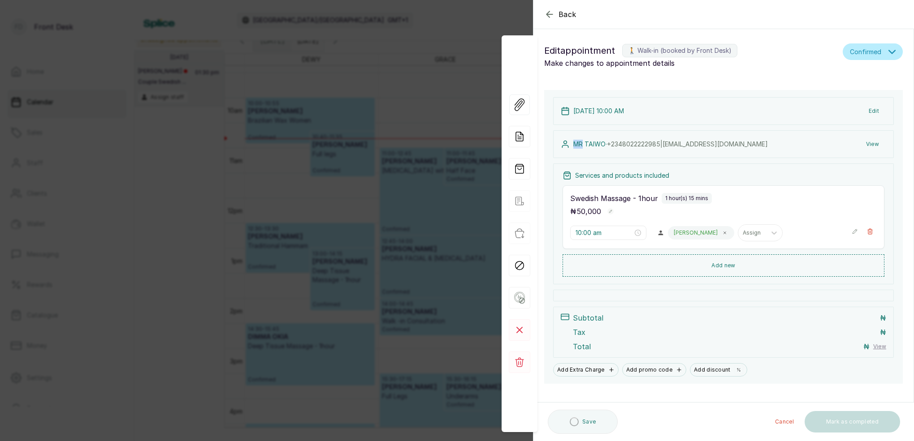
scroll to position [0, 0]
click at [445, 79] on div "Back Appointment Details Edit appointment 🚶 Walk-in (booked by Front Desk) Make…" at bounding box center [457, 220] width 914 height 441
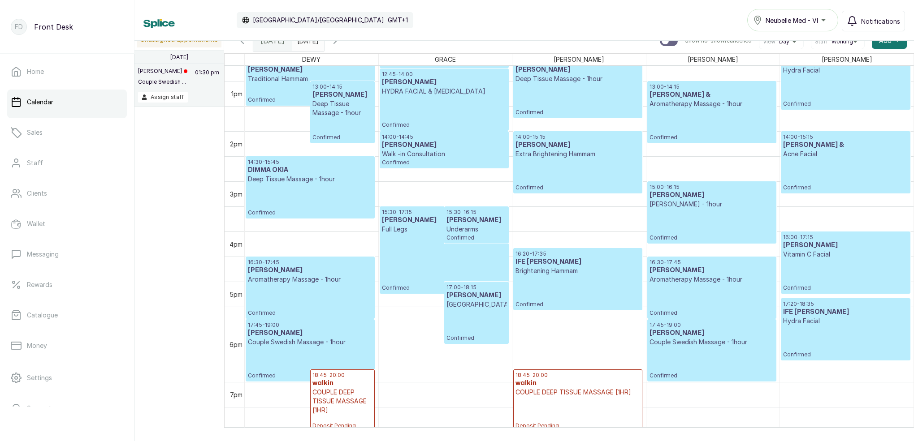
scroll to position [640, 0]
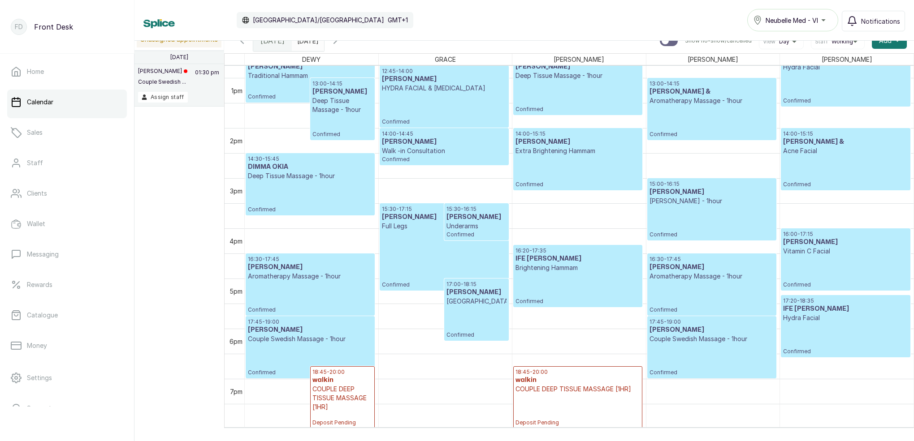
click at [307, 44] on input "03/09/2025" at bounding box center [299, 38] width 14 height 15
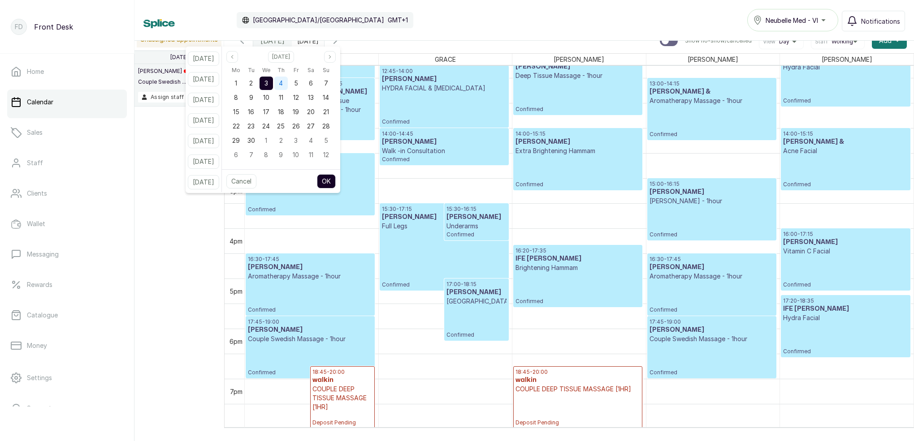
drag, startPoint x: 261, startPoint y: 83, endPoint x: 285, endPoint y: 87, distance: 24.2
click at [258, 83] on div "2" at bounding box center [250, 83] width 13 height 13
drag, startPoint x: 279, startPoint y: 84, endPoint x: 292, endPoint y: 99, distance: 20.4
click at [273, 84] on div "3" at bounding box center [265, 83] width 13 height 13
click at [336, 185] on button "OK" at bounding box center [326, 181] width 19 height 14
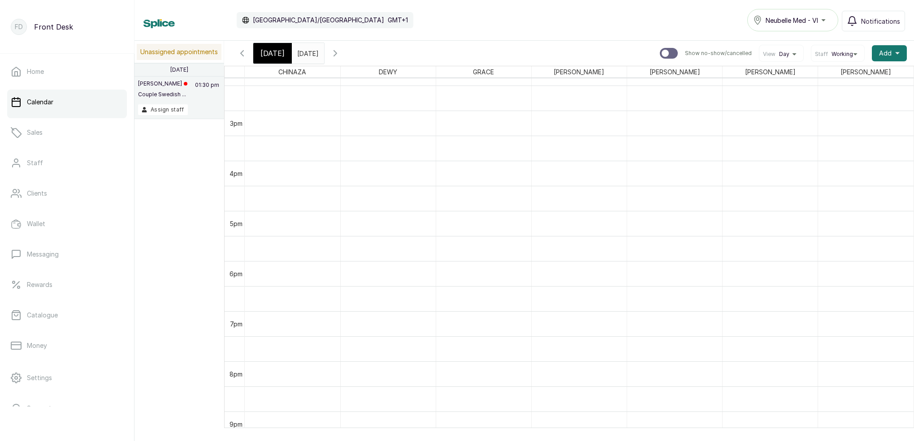
scroll to position [785, 0]
type input "dd/MM/yyyy"
click at [307, 55] on input "dd/MM/yyyy" at bounding box center [299, 50] width 14 height 15
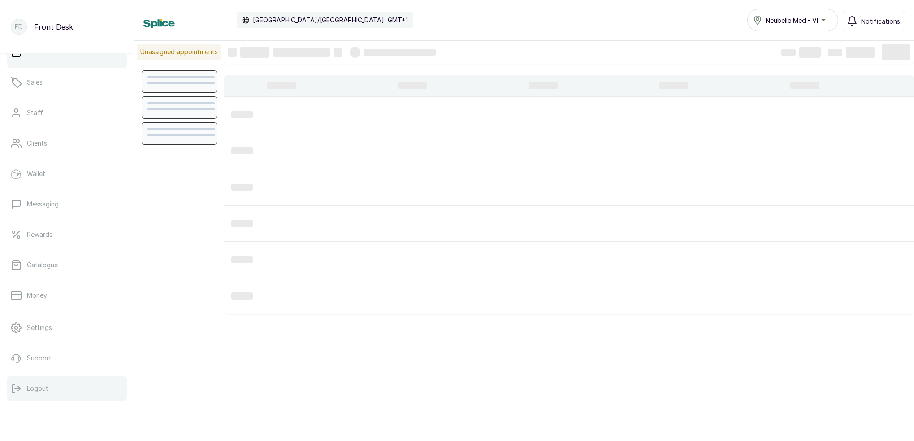
scroll to position [51, 0]
click at [66, 381] on button "Logout" at bounding box center [67, 388] width 120 height 25
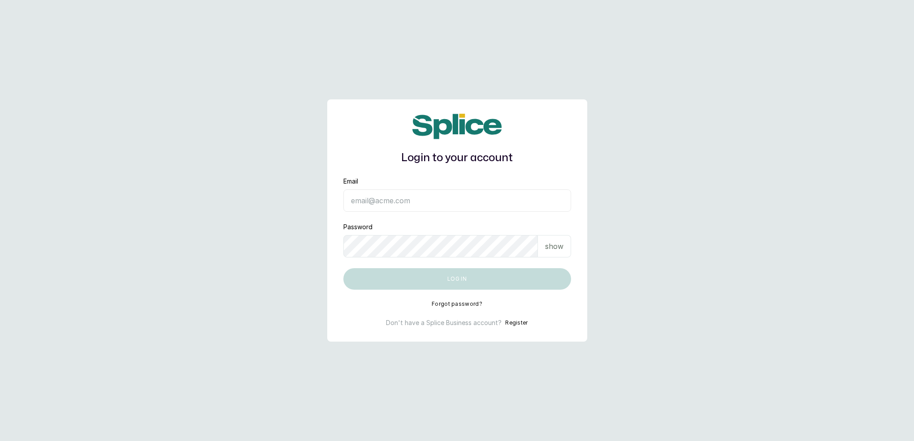
type input "neubellemedspa@gmail.com"
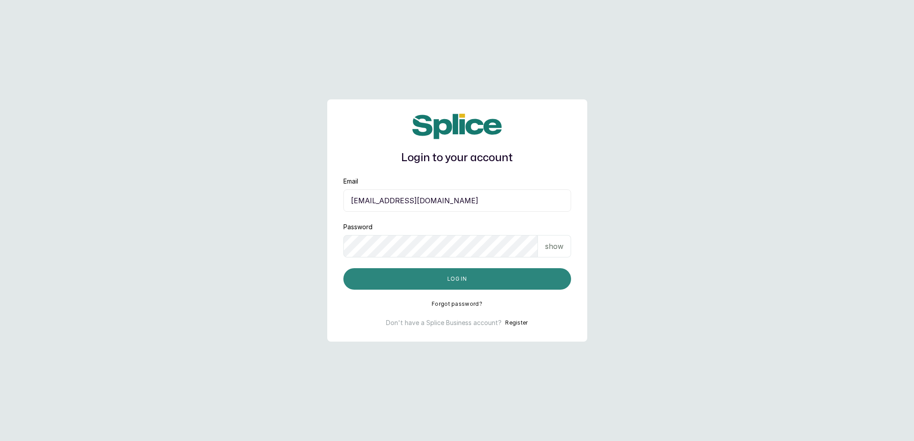
drag, startPoint x: 421, startPoint y: 283, endPoint x: 409, endPoint y: 268, distance: 19.5
click at [421, 283] on button "Log in" at bounding box center [457, 279] width 228 height 22
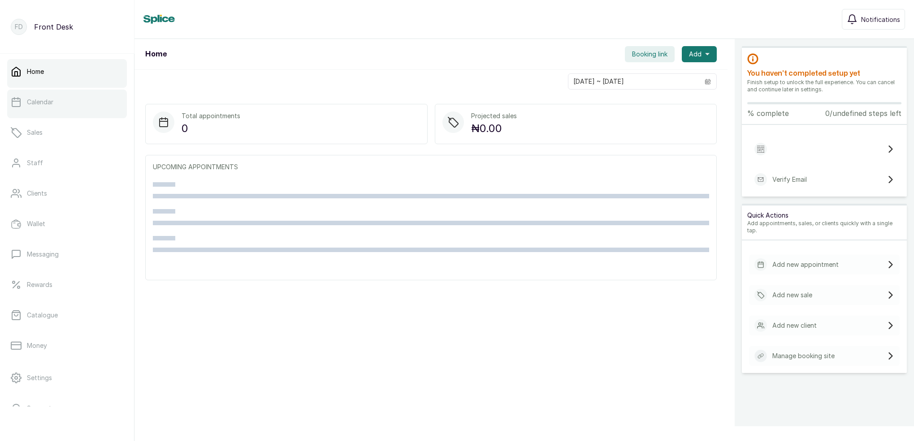
click at [82, 92] on link "Calendar" at bounding box center [67, 102] width 120 height 25
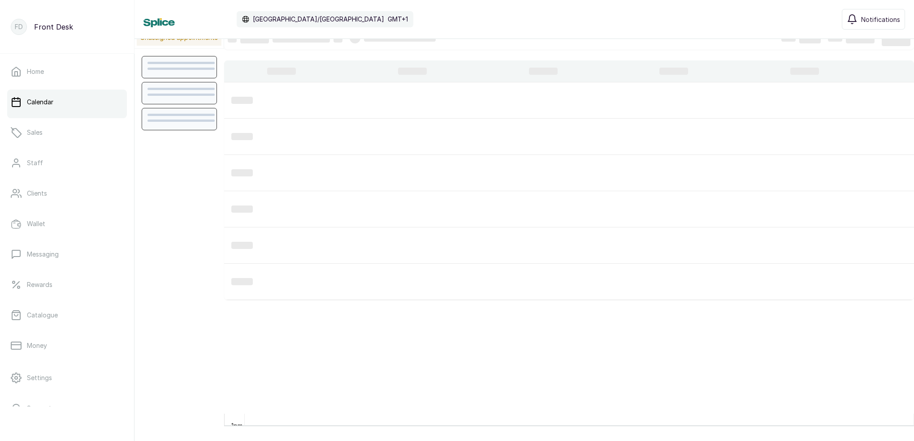
scroll to position [13, 0]
click at [72, 130] on link "Sales" at bounding box center [67, 132] width 120 height 25
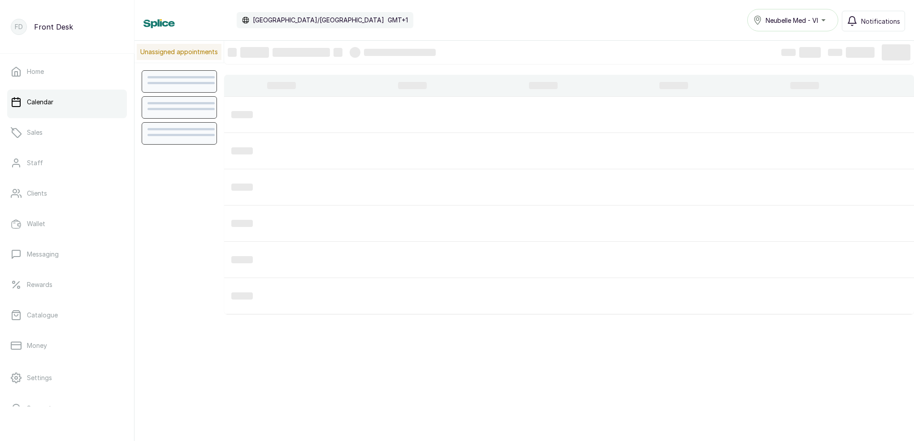
scroll to position [302, 0]
click at [39, 312] on p "Catalogue" at bounding box center [42, 315] width 31 height 9
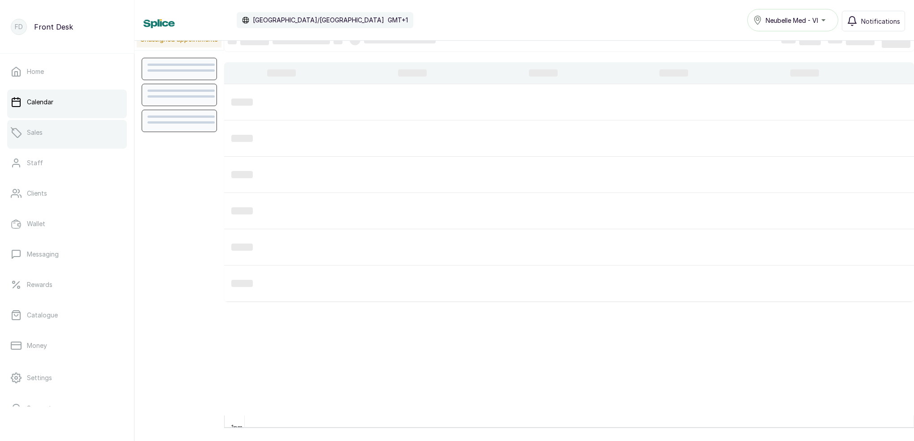
click at [42, 139] on link "Sales" at bounding box center [67, 132] width 120 height 25
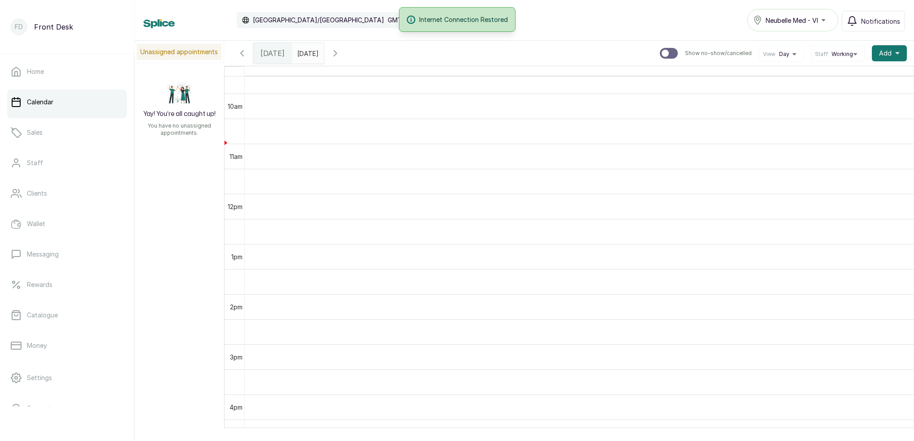
scroll to position [492, 0]
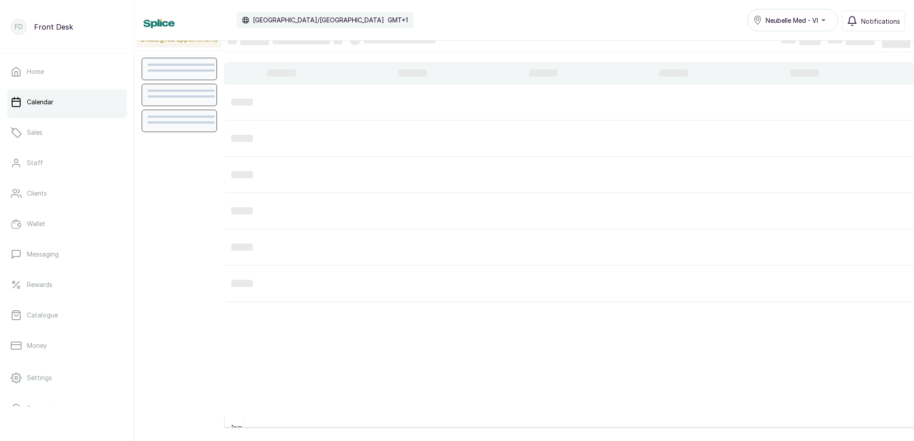
scroll to position [13, 0]
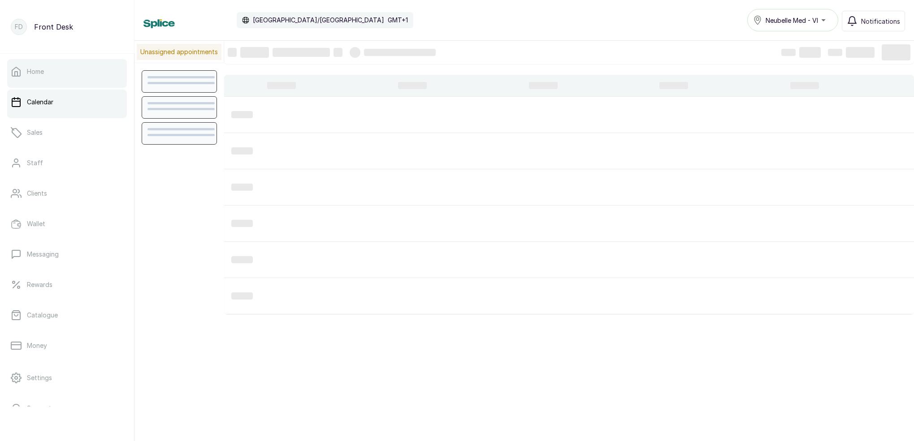
click at [64, 67] on link "Home" at bounding box center [67, 71] width 120 height 25
click at [66, 76] on link "Home" at bounding box center [67, 71] width 120 height 25
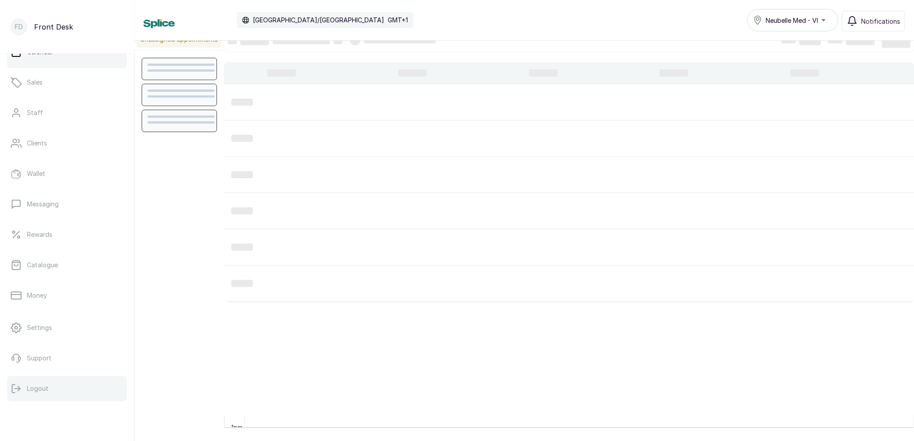
scroll to position [50, 0]
click at [69, 396] on button "Logout" at bounding box center [67, 388] width 120 height 25
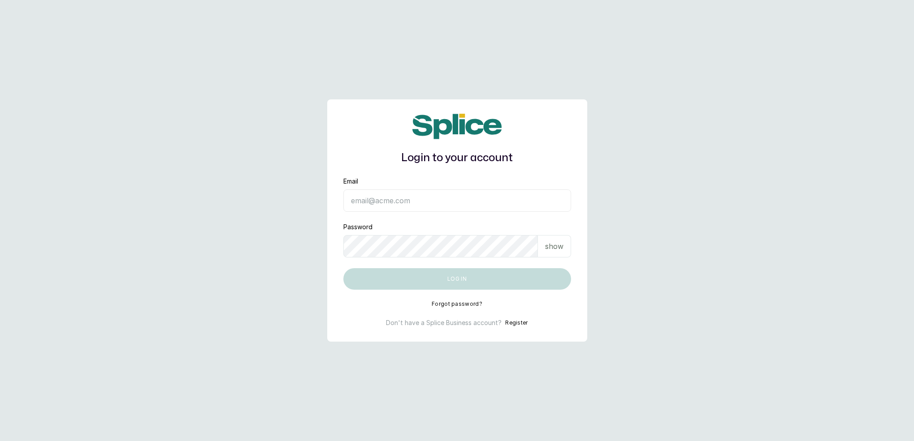
type input "[EMAIL_ADDRESS][DOMAIN_NAME]"
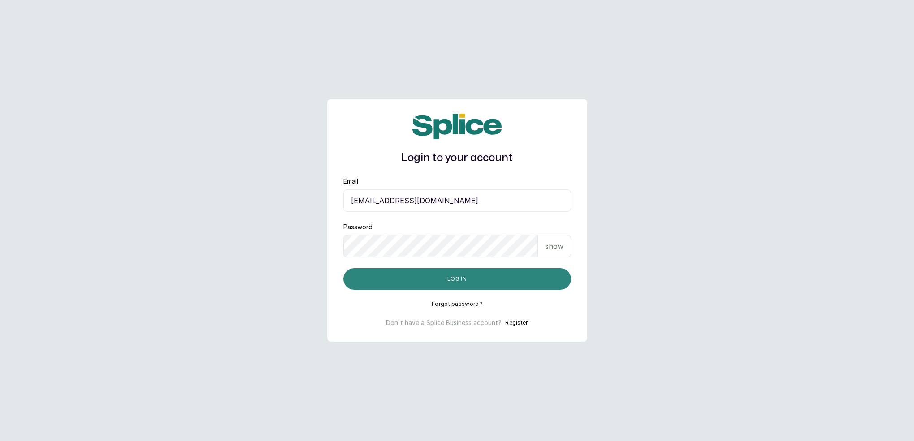
click at [471, 281] on button "Log in" at bounding box center [457, 279] width 228 height 22
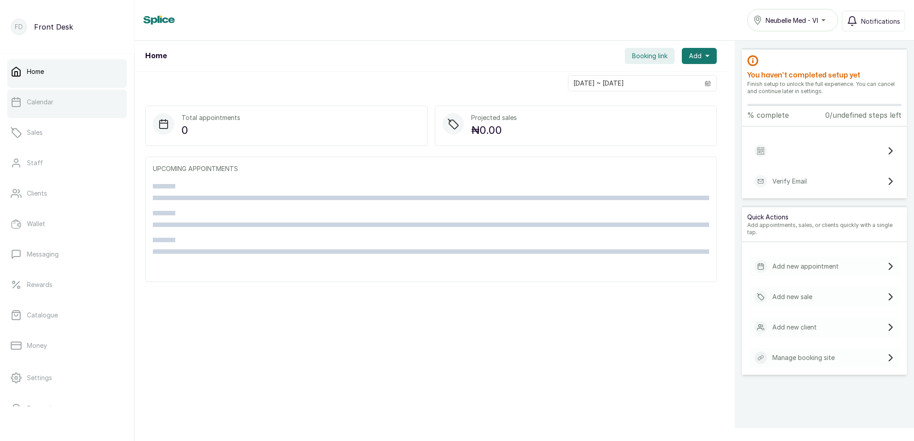
click at [59, 106] on link "Calendar" at bounding box center [67, 102] width 120 height 25
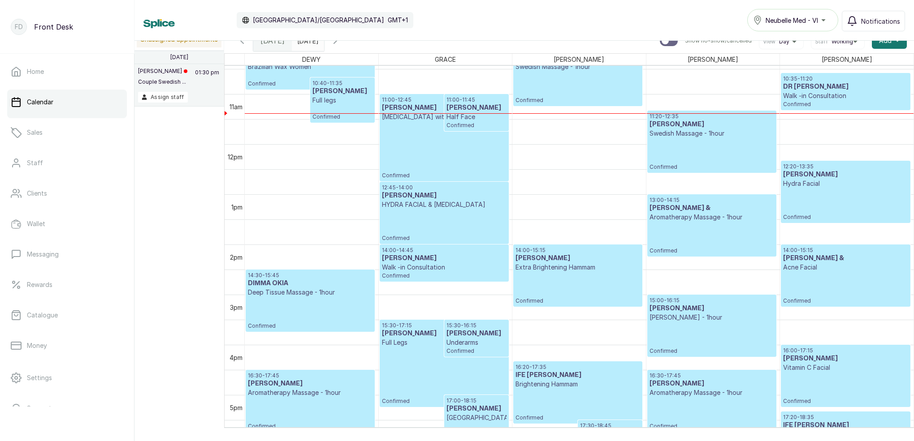
scroll to position [501, 0]
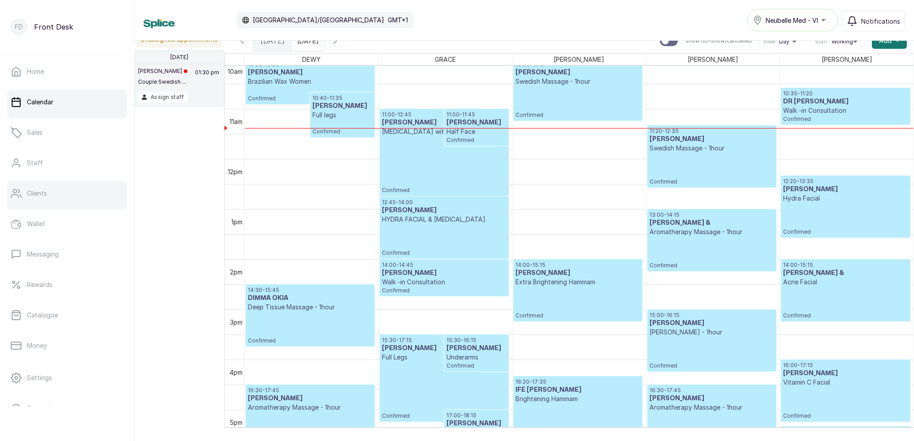
click at [59, 194] on link "Clients" at bounding box center [67, 193] width 120 height 25
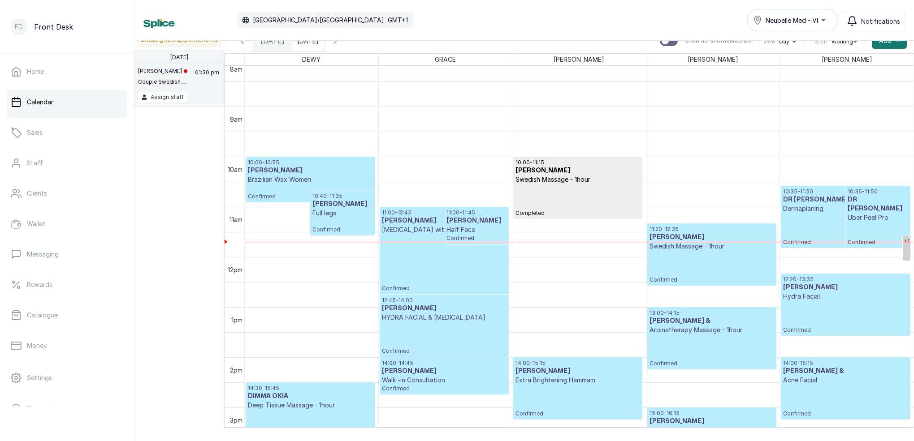
scroll to position [412, 0]
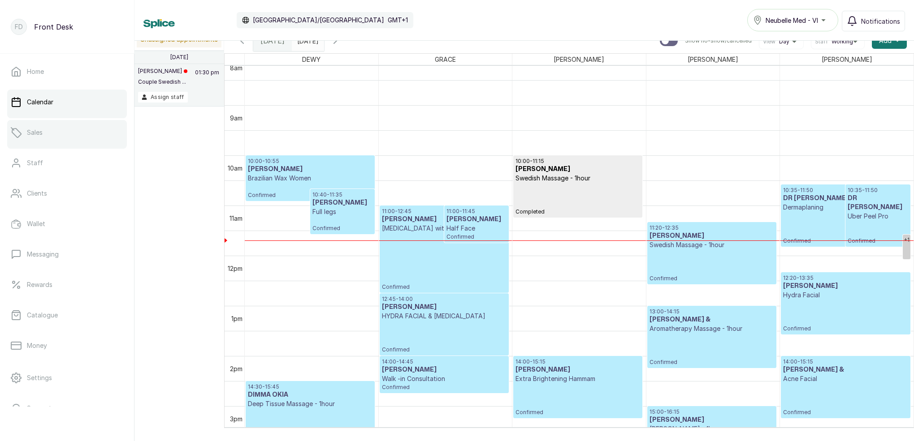
click at [44, 139] on link "Sales" at bounding box center [67, 132] width 120 height 25
